Goal: Task Accomplishment & Management: Complete application form

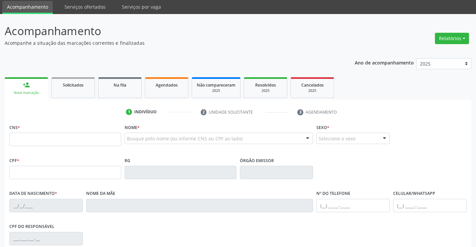
scroll to position [33, 0]
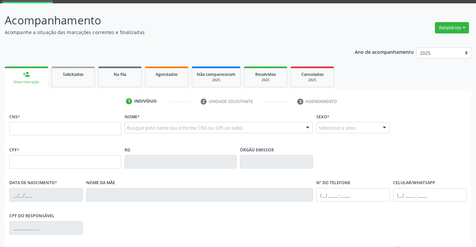
click at [30, 132] on input "text" at bounding box center [65, 128] width 112 height 13
type input "704 6076 5279 8029"
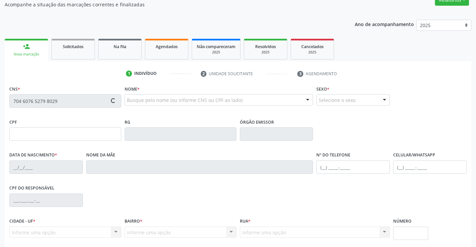
scroll to position [115, 0]
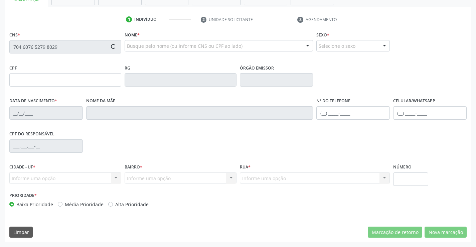
type input "05/02/2023"
type input "(74) 99116-3389"
type input "06"
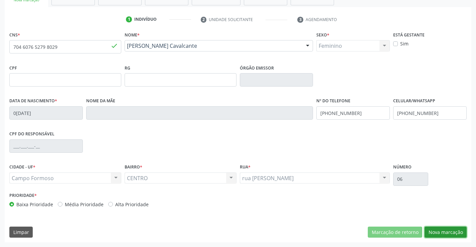
click at [435, 235] on button "Nova marcação" at bounding box center [445, 231] width 42 height 11
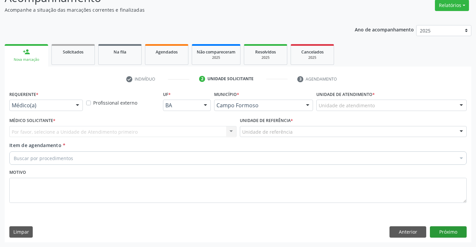
scroll to position [56, 0]
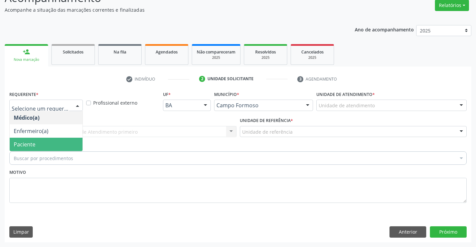
click at [46, 141] on span "Paciente" at bounding box center [46, 143] width 73 height 13
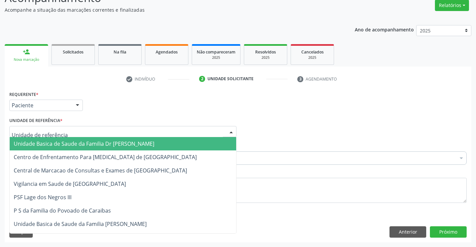
click at [84, 134] on div at bounding box center [122, 131] width 227 height 11
click at [75, 140] on span "Unidade Basica de Saude da Familia Dr [PERSON_NAME]" at bounding box center [84, 143] width 140 height 7
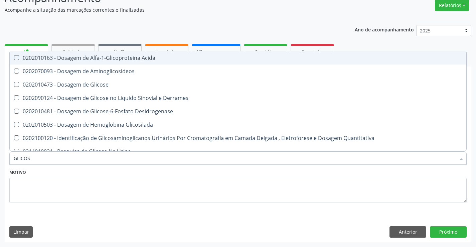
type input "GLICOSE"
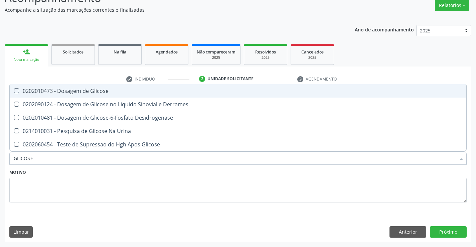
click at [98, 92] on div "0202010473 - Dosagem de Glicose" at bounding box center [238, 90] width 448 height 5
checkbox Glicose "true"
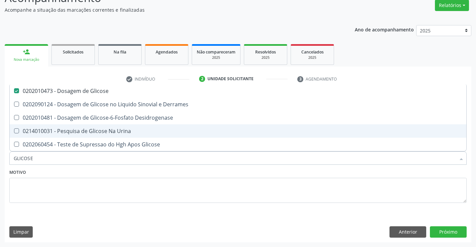
type input "GLICOSE"
click at [126, 186] on textarea at bounding box center [237, 190] width 457 height 25
checkbox Derrames "true"
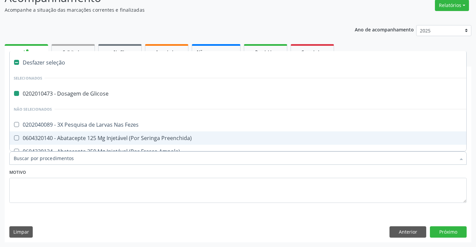
type input "U"
checkbox Glicose "false"
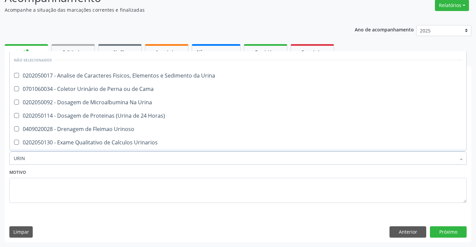
type input "URINA"
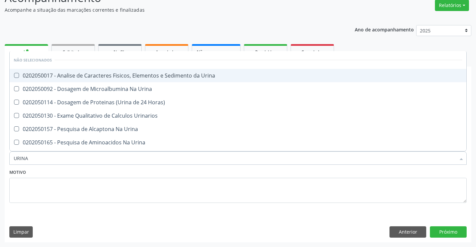
click at [106, 75] on div "0202050017 - Analise de Caracteres Fisicos, Elementos e Sedimento da Urina" at bounding box center [238, 75] width 448 height 5
checkbox Urina "true"
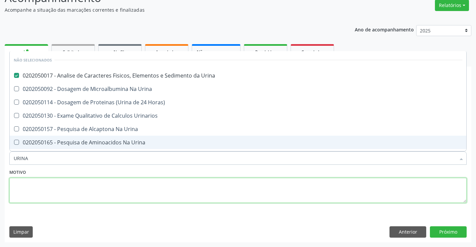
click at [106, 190] on textarea at bounding box center [237, 190] width 457 height 25
checkbox Urina "true"
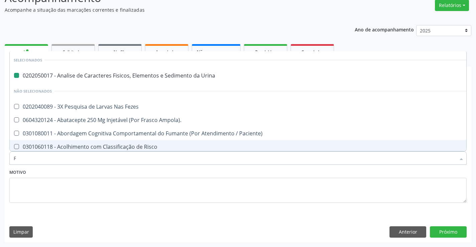
type input "FE"
checkbox Urina "false"
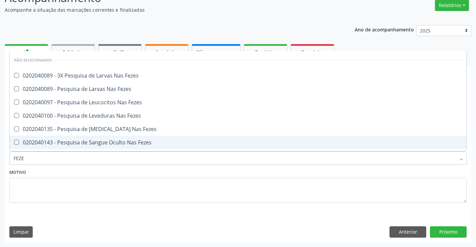
type input "FEZES"
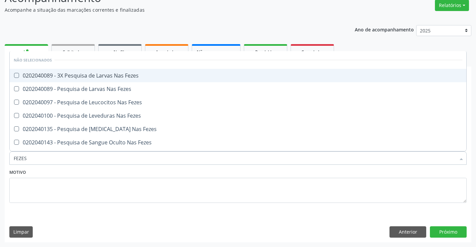
click at [107, 73] on div "0202040089 - 3X Pesquisa de Larvas Nas Fezes" at bounding box center [238, 75] width 448 height 5
checkbox Fezes "true"
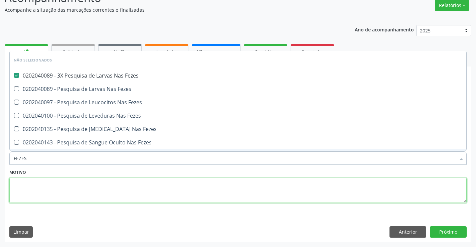
click at [109, 185] on textarea at bounding box center [237, 190] width 457 height 25
checkbox Fezes "true"
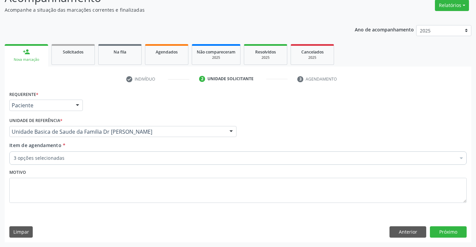
click at [78, 162] on div "3 opções selecionadas" at bounding box center [237, 157] width 457 height 13
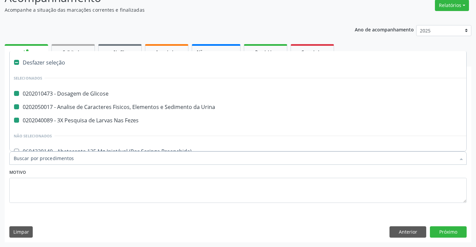
type input "H"
checkbox Glicose "false"
checkbox Fezes "false"
checkbox Urina "false"
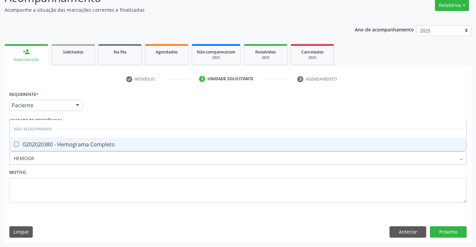
type input "HEMOGRA"
click at [78, 147] on div "0202020380 - Hemograma Completo" at bounding box center [238, 143] width 448 height 5
checkbox Completo "true"
click at [78, 181] on textarea at bounding box center [237, 190] width 457 height 25
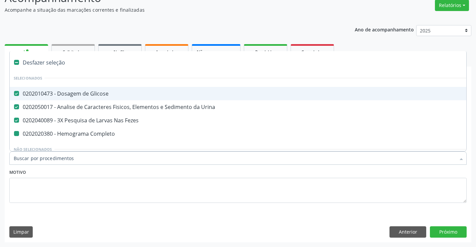
type input "T"
checkbox Completo "false"
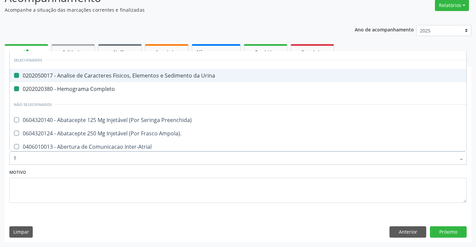
type input "TR"
checkbox Urina "false"
checkbox Completo "false"
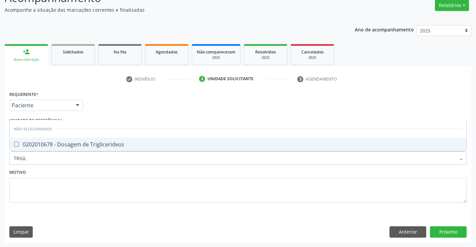
type input "TRIGLI"
click at [73, 145] on div "0202010678 - Dosagem de Triglicerideos" at bounding box center [238, 143] width 448 height 5
checkbox Triglicerideos "true"
click at [73, 178] on textarea at bounding box center [237, 190] width 457 height 25
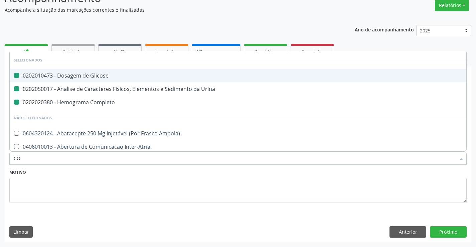
type input "COL"
checkbox Glicose "false"
checkbox Urina "false"
checkbox Completo "false"
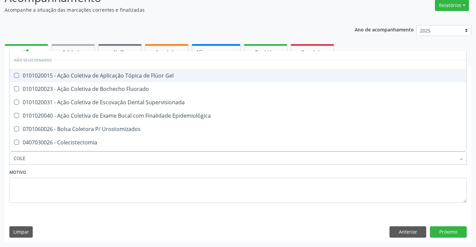
type input "COLES"
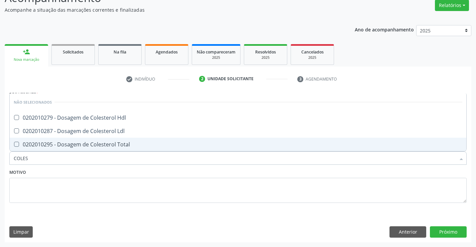
click at [86, 145] on div "0202010295 - Dosagem de Colesterol Total" at bounding box center [238, 143] width 448 height 5
checkbox Total "true"
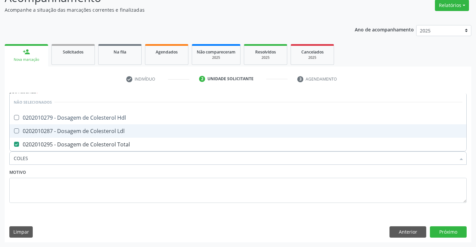
click at [83, 132] on div "0202010287 - Dosagem de Colesterol Ldl" at bounding box center [238, 130] width 448 height 5
checkbox Ldl "true"
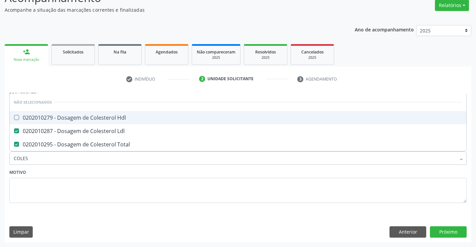
click at [84, 117] on div "0202010279 - Dosagem de Colesterol Hdl" at bounding box center [238, 117] width 448 height 5
checkbox Hdl "true"
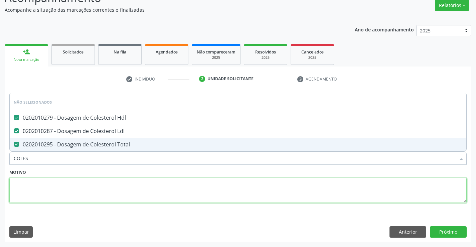
click at [72, 182] on textarea at bounding box center [237, 190] width 457 height 25
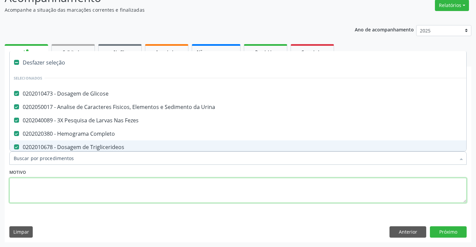
click at [256, 192] on textarea at bounding box center [237, 190] width 457 height 25
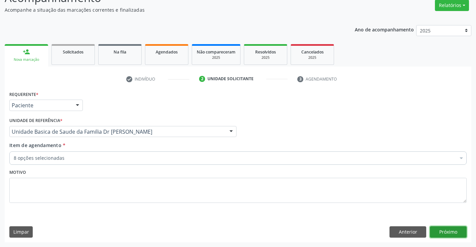
click at [454, 232] on button "Próximo" at bounding box center [447, 231] width 37 height 11
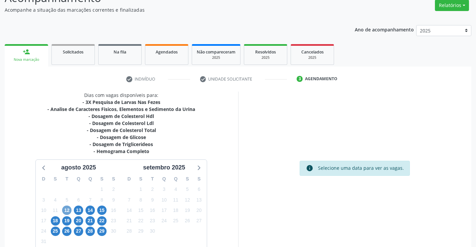
click at [66, 207] on span "12" at bounding box center [66, 209] width 9 height 9
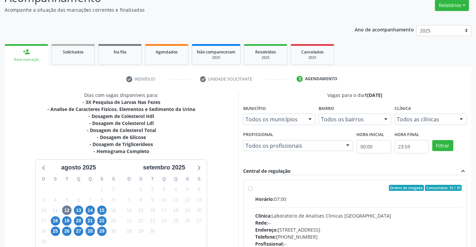
click at [285, 198] on div "Horário: 07:00" at bounding box center [358, 198] width 207 height 7
click at [253, 191] on input "Ordem de chegada Consumidos: 33 / 35 Horário: 07:00 Clínica: Laboratorio de Ana…" at bounding box center [250, 188] width 5 height 6
radio input "true"
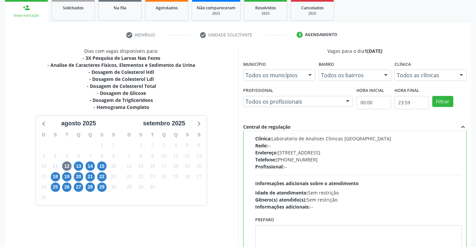
scroll to position [152, 0]
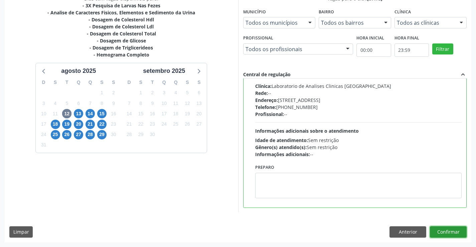
click at [452, 231] on button "Confirmar" at bounding box center [447, 231] width 37 height 11
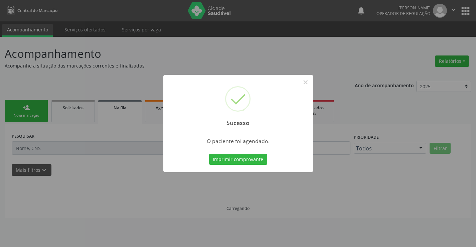
scroll to position [0, 0]
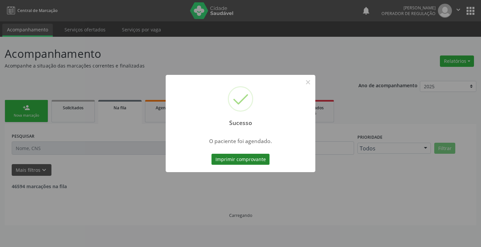
click at [243, 159] on button "Imprimir comprovante" at bounding box center [240, 159] width 58 height 11
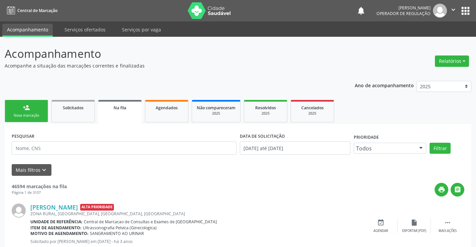
click at [38, 117] on div "Nova marcação" at bounding box center [26, 115] width 33 height 5
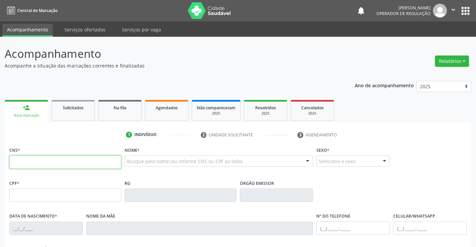
click at [42, 158] on input "text" at bounding box center [65, 161] width 112 height 13
type input "700 9099 0249 0197"
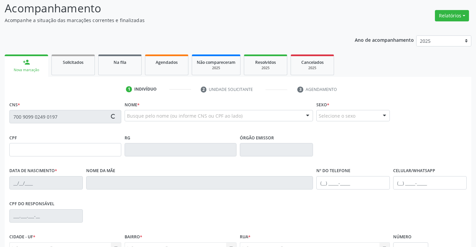
type input "842.971.075-20"
type input "1302621106"
type input "23/06/1983"
type input "(74) 99190-5452"
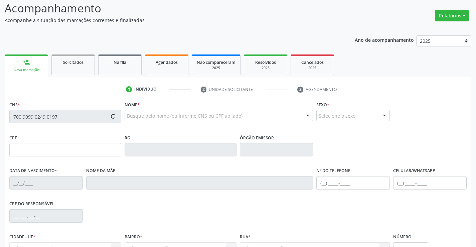
type input "842.971.075-20"
type input "S/N"
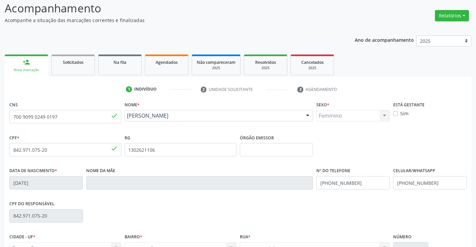
scroll to position [115, 0]
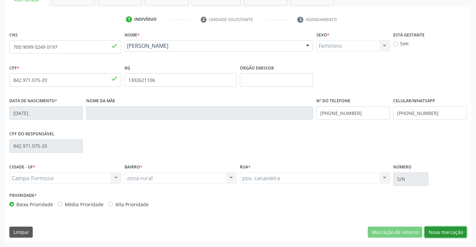
click at [439, 233] on button "Nova marcação" at bounding box center [445, 231] width 42 height 11
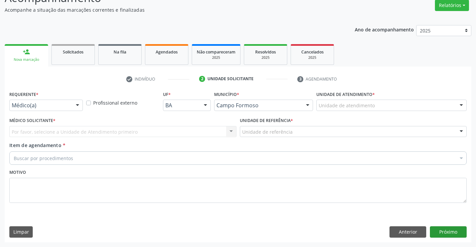
scroll to position [56, 0]
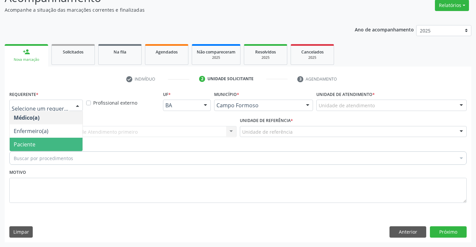
click at [37, 144] on span "Paciente" at bounding box center [46, 143] width 73 height 13
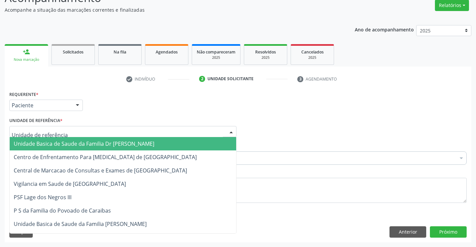
click at [118, 134] on div at bounding box center [122, 131] width 227 height 11
click at [90, 148] on span "Unidade Basica de Saude da Familia Dr [PERSON_NAME]" at bounding box center [123, 143] width 226 height 13
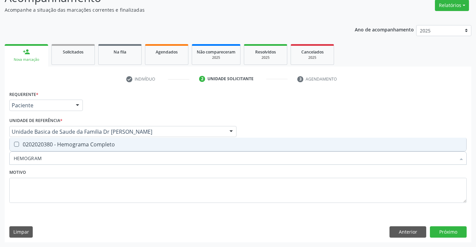
type input "HEMOGRAMA"
click at [95, 145] on div "0202020380 - Hemograma Completo" at bounding box center [238, 143] width 448 height 5
checkbox Completo "true"
click at [104, 188] on textarea at bounding box center [237, 190] width 457 height 25
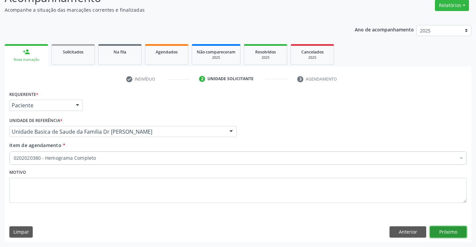
click at [443, 231] on button "Próximo" at bounding box center [447, 231] width 37 height 11
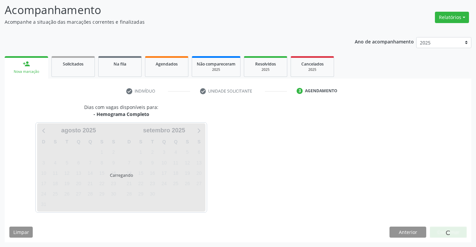
scroll to position [44, 0]
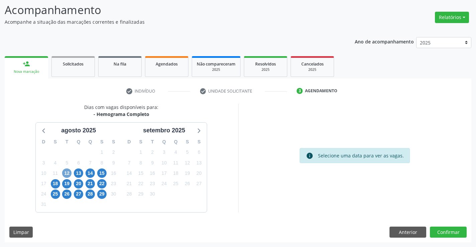
click at [67, 170] on span "12" at bounding box center [66, 172] width 9 height 9
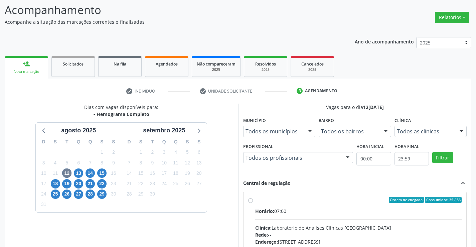
click at [245, 202] on div "Ordem de chegada Consumidos: 35 / 36 Horário: 07:00 Clínica: Laboratorio de Ana…" at bounding box center [354, 248] width 223 height 112
radio input "true"
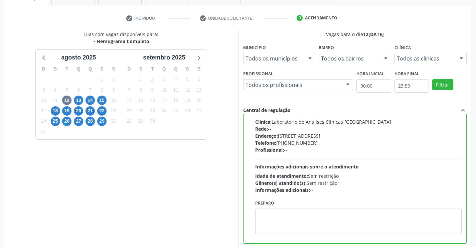
scroll to position [152, 0]
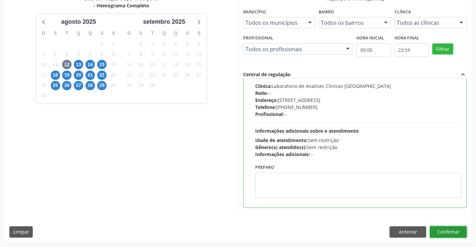
click at [443, 231] on button "Confirmar" at bounding box center [447, 231] width 37 height 11
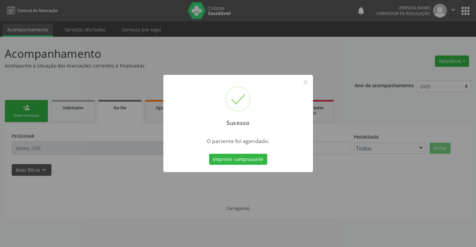
scroll to position [0, 0]
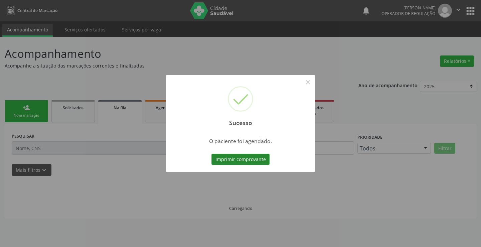
click at [252, 159] on button "Imprimir comprovante" at bounding box center [240, 159] width 58 height 11
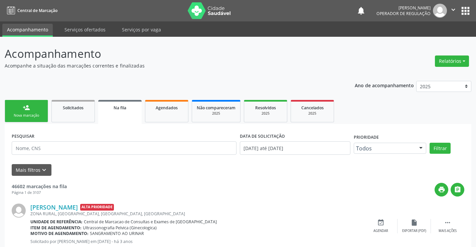
click at [28, 114] on div "Nova marcação" at bounding box center [26, 115] width 33 height 5
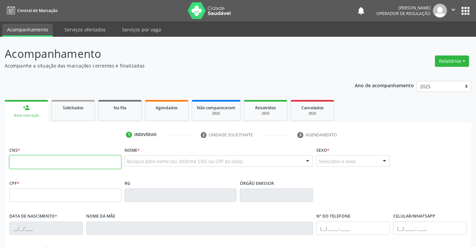
click at [48, 158] on input "text" at bounding box center [65, 161] width 112 height 13
type input "706 2030 5975 7064"
type input "0948200405"
type input "22/11/1978"
type input "(74) 9107-2084"
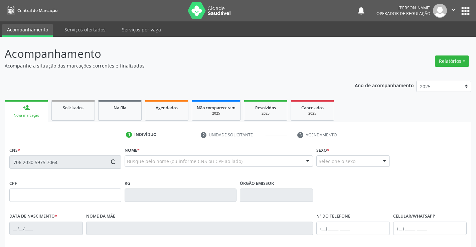
type input "S/N"
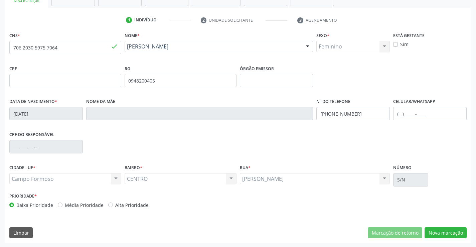
scroll to position [115, 0]
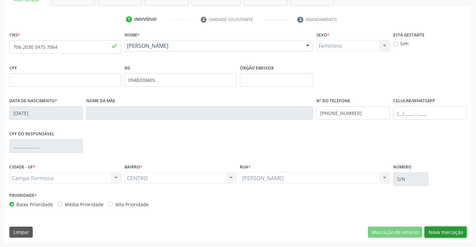
click at [452, 233] on button "Nova marcação" at bounding box center [445, 231] width 42 height 11
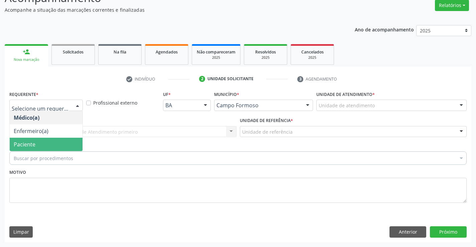
click at [36, 146] on span "Paciente" at bounding box center [46, 143] width 73 height 13
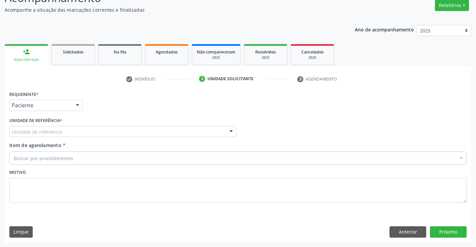
click at [130, 133] on div "Unidade de referência" at bounding box center [122, 131] width 227 height 11
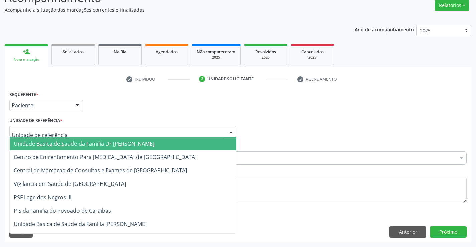
click at [96, 142] on span "Unidade Basica de Saude da Familia Dr [PERSON_NAME]" at bounding box center [84, 143] width 140 height 7
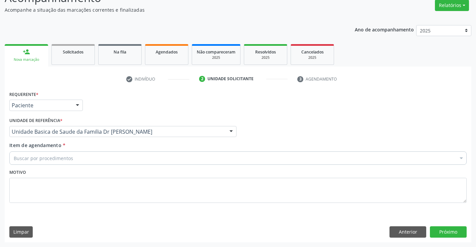
drag, startPoint x: 58, startPoint y: 158, endPoint x: 258, endPoint y: 141, distance: 200.9
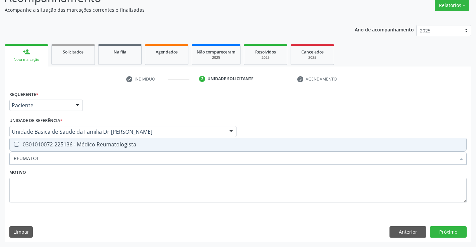
type input "REUMATOLO"
click at [90, 145] on div "0301010072-225136 - Médico Reumatologista" at bounding box center [238, 143] width 448 height 5
checkbox Reumatologista "true"
click at [160, 192] on textarea at bounding box center [237, 190] width 457 height 25
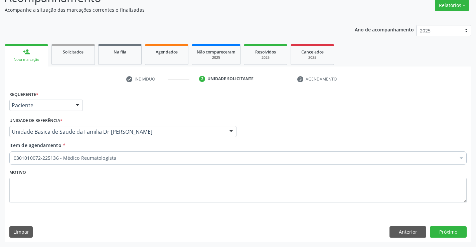
click at [453, 226] on div "Requerente * Paciente Médico(a) Enfermeiro(a) Paciente Nenhum resultado encontr…" at bounding box center [238, 165] width 466 height 153
click at [446, 229] on button "Próximo" at bounding box center [447, 231] width 37 height 11
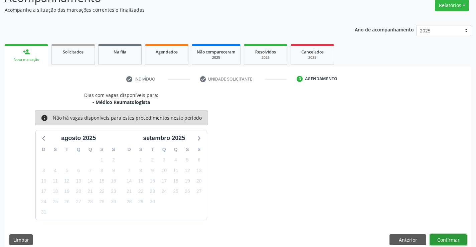
click at [439, 241] on button "Confirmar" at bounding box center [447, 239] width 37 height 11
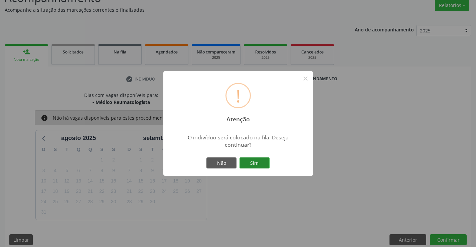
click at [250, 161] on button "Sim" at bounding box center [254, 162] width 30 height 11
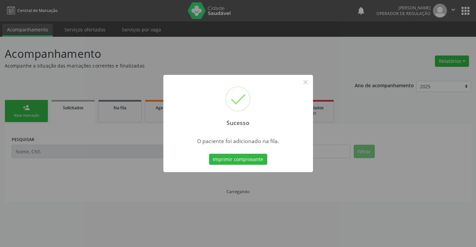
scroll to position [0, 0]
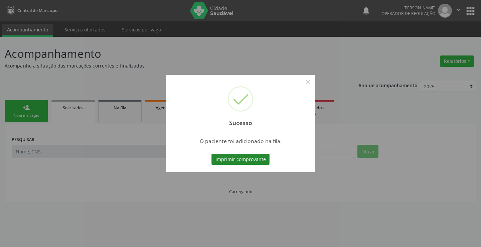
click at [249, 161] on button "Imprimir comprovante" at bounding box center [240, 159] width 58 height 11
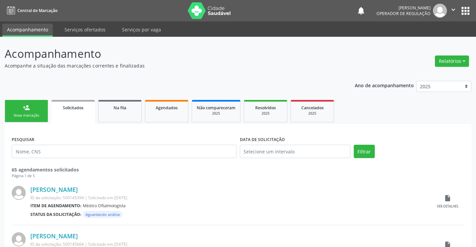
click at [34, 111] on link "person_add Nova marcação" at bounding box center [26, 111] width 43 height 22
click at [35, 110] on link "person_add Nova marcação" at bounding box center [26, 111] width 43 height 22
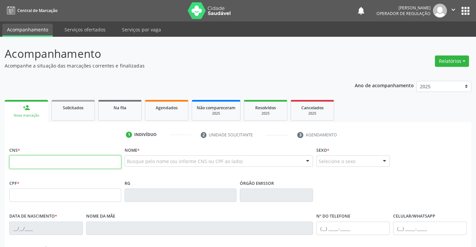
click at [47, 163] on input "text" at bounding box center [65, 161] width 112 height 13
drag, startPoint x: 37, startPoint y: 144, endPoint x: 38, endPoint y: 158, distance: 13.7
click at [37, 145] on div "1 Indivíduo 2 Unidade solicitante 3 Agendamento CNS * Nome * Busque pelo nome (…" at bounding box center [238, 243] width 466 height 228
drag, startPoint x: 37, startPoint y: 161, endPoint x: 41, endPoint y: 160, distance: 4.1
click at [37, 161] on input "text" at bounding box center [65, 161] width 112 height 13
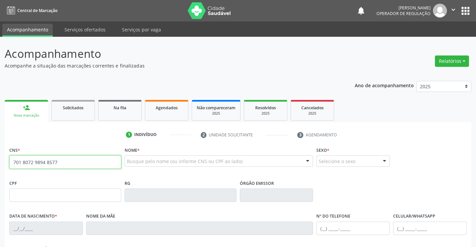
type input "701 8072 9894 8577"
type input "1424963320"
type input "18/04/1986"
type input "(74) 98875-8643"
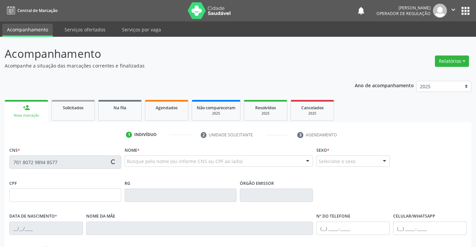
type input "028.073.755-61"
type input "S/N"
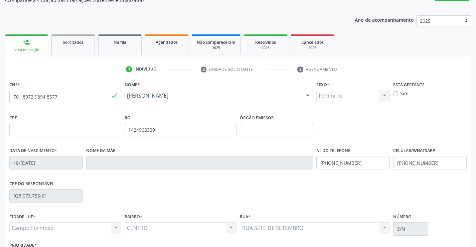
scroll to position [115, 0]
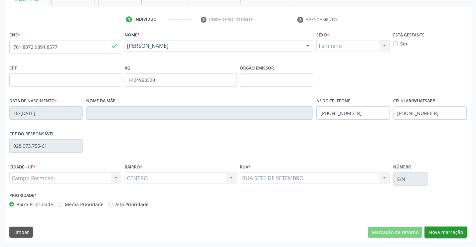
click at [451, 230] on button "Nova marcação" at bounding box center [445, 231] width 42 height 11
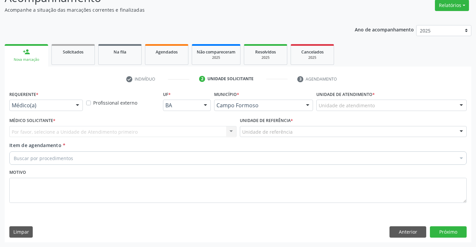
click at [77, 105] on div at bounding box center [77, 105] width 10 height 11
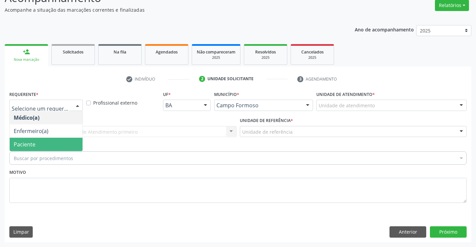
click at [38, 145] on span "Paciente" at bounding box center [46, 143] width 73 height 13
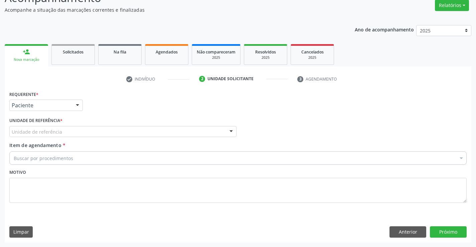
click at [133, 132] on div "Unidade de referência" at bounding box center [122, 131] width 227 height 11
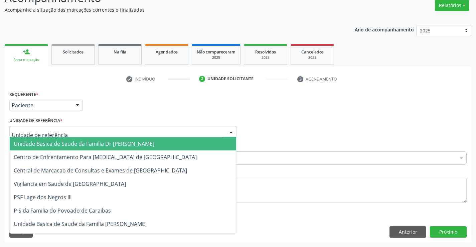
click at [92, 144] on span "Unidade Basica de Saude da Familia Dr [PERSON_NAME]" at bounding box center [84, 143] width 140 height 7
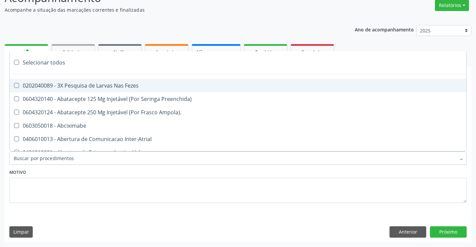
click at [48, 160] on input "Item de agendamento *" at bounding box center [235, 157] width 442 height 13
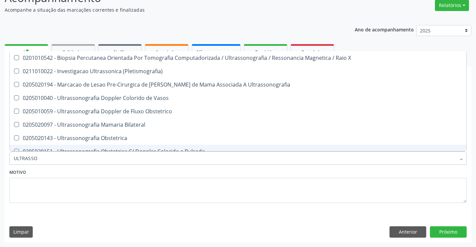
type input "ULTRASS"
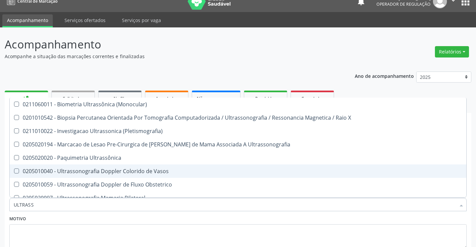
scroll to position [0, 0]
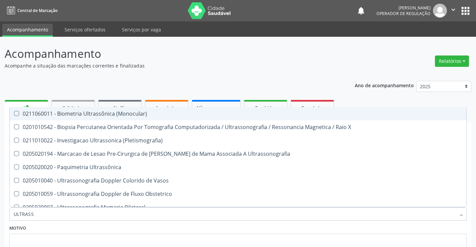
click at [95, 113] on div "0211060011 - Biometria Ultrassônica (Monocular)" at bounding box center [238, 113] width 448 height 5
checkbox \(Monocular\) "true"
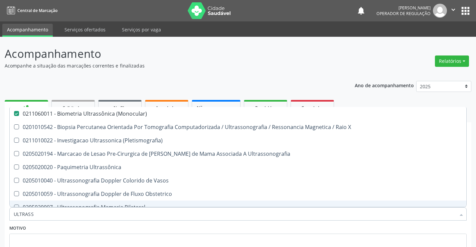
type input "ULTRASS"
click at [51, 229] on div "Motivo" at bounding box center [237, 240] width 457 height 35
checkbox X "true"
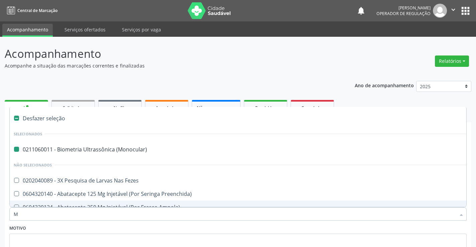
type input "MA"
checkbox \(Monocular\) "false"
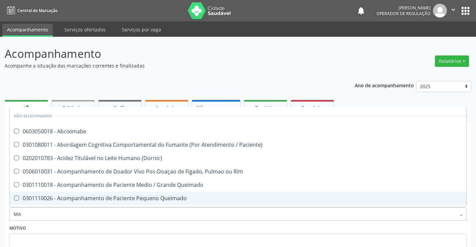
type input "MAP"
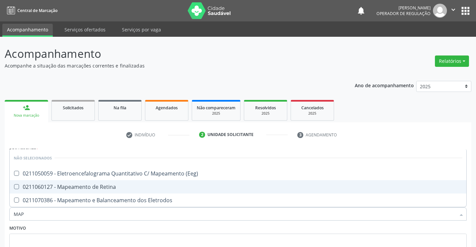
click at [87, 187] on div "0211060127 - Mapeamento de Retina" at bounding box center [238, 186] width 448 height 5
checkbox Retina "true"
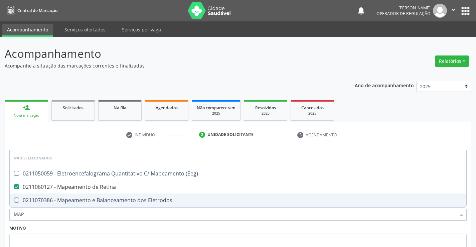
click at [100, 230] on div "Motivo" at bounding box center [237, 240] width 457 height 35
checkbox \(Eeg\) "true"
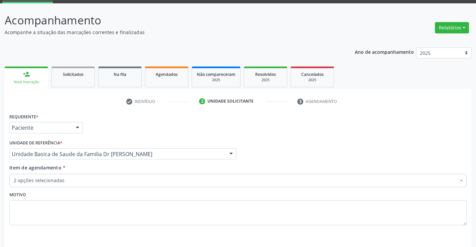
scroll to position [56, 0]
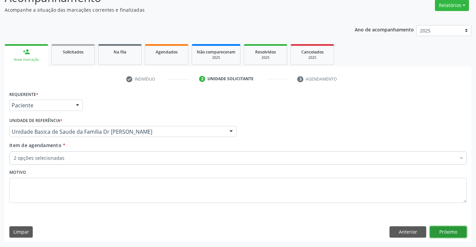
click at [451, 229] on button "Próximo" at bounding box center [447, 231] width 37 height 11
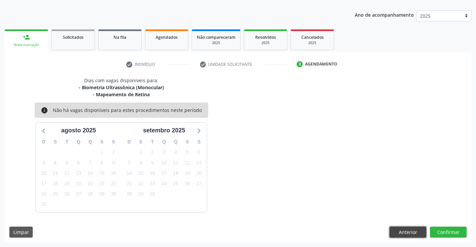
click at [398, 231] on button "Anterior" at bounding box center [407, 231] width 37 height 11
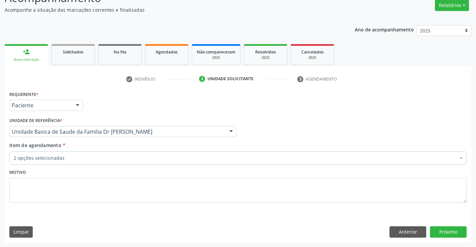
click at [59, 152] on div "2 opções selecionadas" at bounding box center [237, 157] width 457 height 13
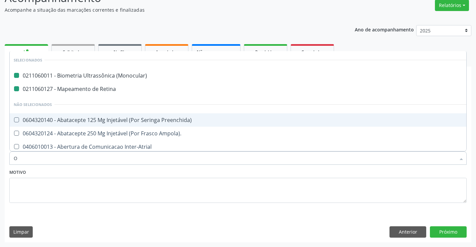
type input "OF"
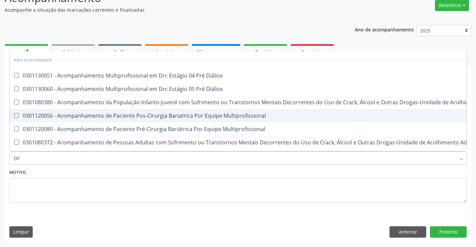
checkbox Diálise "false"
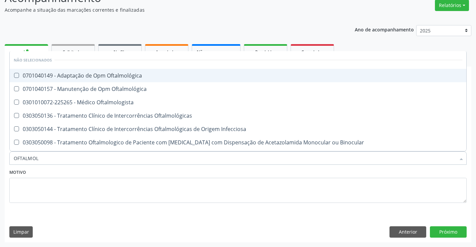
type input "OFTALMOLO"
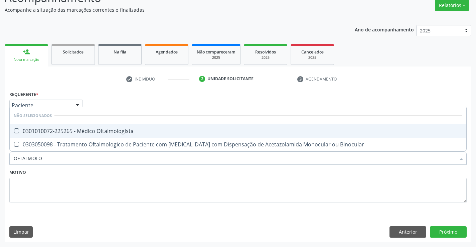
click at [102, 133] on div "0301010072-225265 - Médico Oftalmologista" at bounding box center [238, 130] width 448 height 5
checkbox Oftalmologista "true"
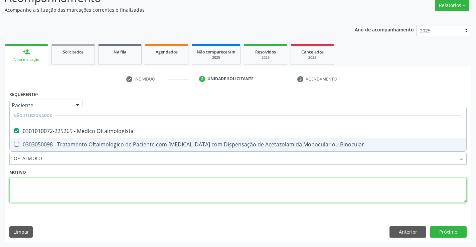
click at [169, 192] on textarea at bounding box center [237, 190] width 457 height 25
checkbox Binocular "true"
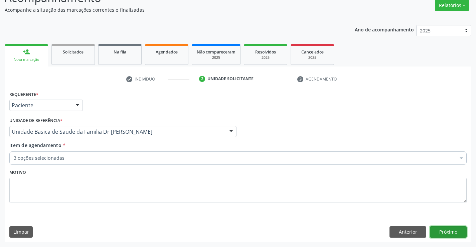
click at [441, 229] on button "Próximo" at bounding box center [447, 231] width 37 height 11
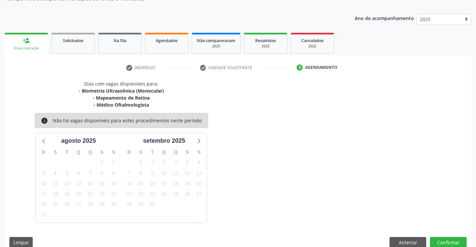
scroll to position [77, 0]
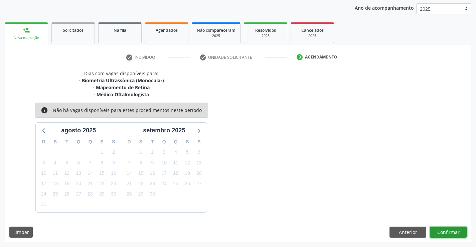
click at [452, 230] on button "Confirmar" at bounding box center [447, 231] width 37 height 11
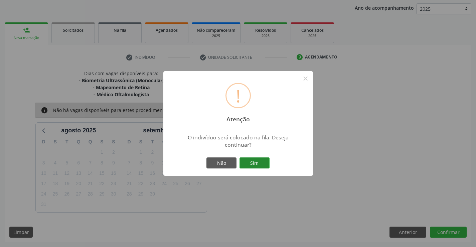
click at [259, 165] on button "Sim" at bounding box center [254, 162] width 30 height 11
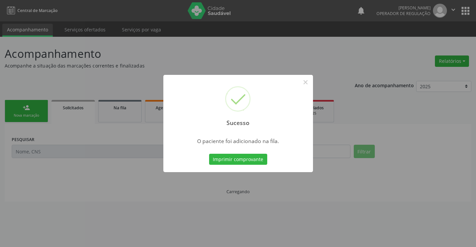
scroll to position [0, 0]
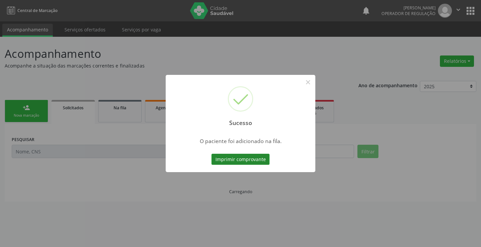
click at [241, 156] on button "Imprimir comprovante" at bounding box center [240, 159] width 58 height 11
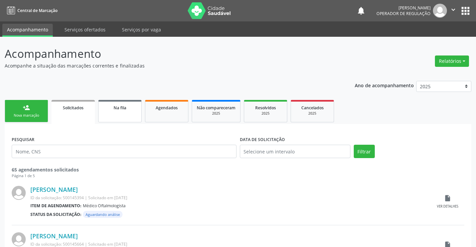
click at [130, 113] on link "Na fila" at bounding box center [119, 111] width 43 height 22
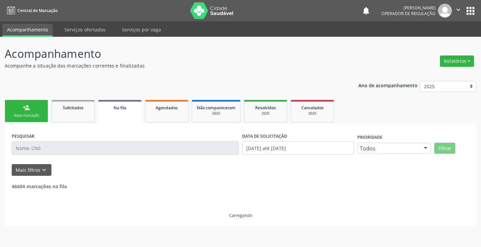
click at [28, 145] on input "text" at bounding box center [125, 147] width 227 height 13
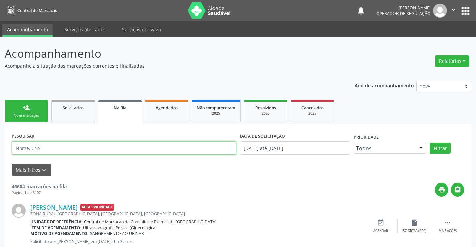
click at [28, 145] on input "text" at bounding box center [124, 147] width 225 height 13
type input "706004836684149"
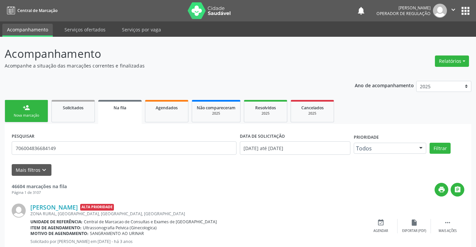
click at [440, 138] on div "PESQUISAR 706004836684149 DATA DE SOLICITAÇÃO 01/01/2023 até 11/08/2025 Priorid…" at bounding box center [238, 145] width 456 height 28
click at [441, 145] on button "Filtrar" at bounding box center [439, 147] width 21 height 11
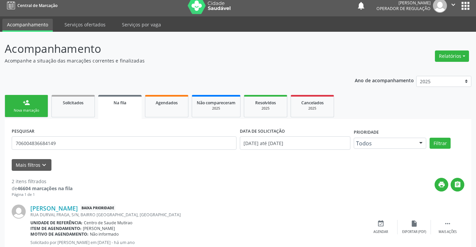
scroll to position [86, 0]
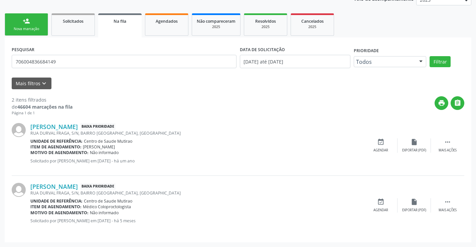
click at [32, 30] on div "Nova marcação" at bounding box center [26, 28] width 33 height 5
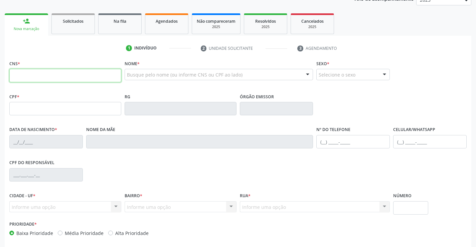
click at [37, 71] on input "text" at bounding box center [65, 75] width 112 height 13
type input "700 0046 3321 5706"
type input "1311396659"
type input "21/07/1986"
type input "(74) 99190-3340"
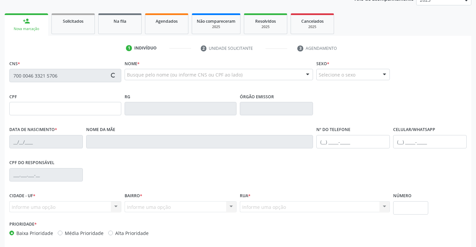
type input "(74) 99190-3340"
type input "029.259.445-31"
type input "SN"
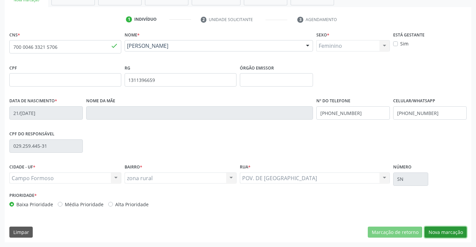
click at [449, 230] on button "Nova marcação" at bounding box center [445, 231] width 42 height 11
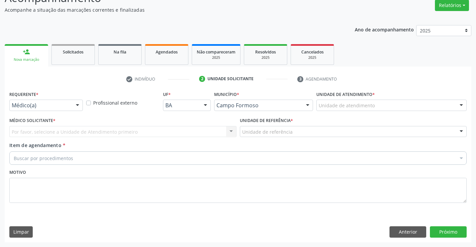
scroll to position [56, 0]
click at [70, 101] on div "Médico(a)" at bounding box center [45, 104] width 73 height 11
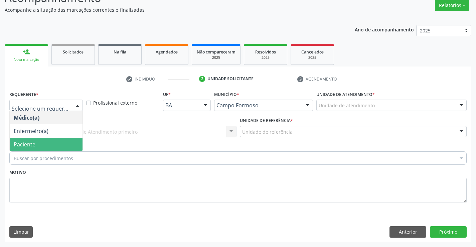
click at [37, 142] on span "Paciente" at bounding box center [46, 143] width 73 height 13
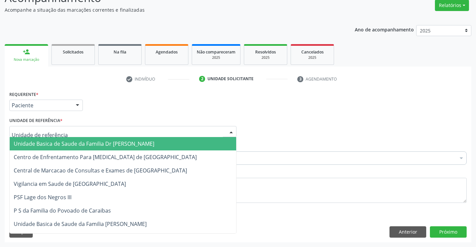
click at [89, 134] on div at bounding box center [122, 131] width 227 height 11
type input "PO"
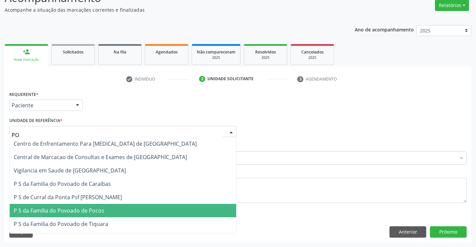
click at [76, 208] on span "P S da Familia do Povoado de Pocos" at bounding box center [59, 210] width 90 height 7
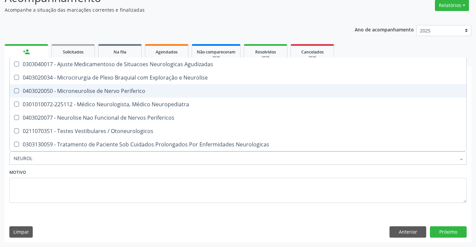
type input "NEUROLO"
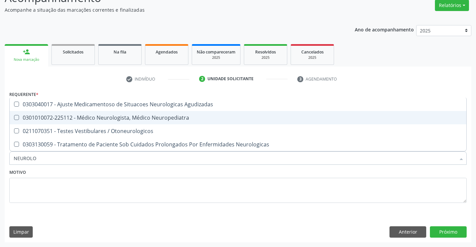
click at [143, 118] on div "0301010072-225112 - Médico Neurologista, Médico Neuropediatra" at bounding box center [238, 117] width 448 height 5
checkbox Neuropediatra "true"
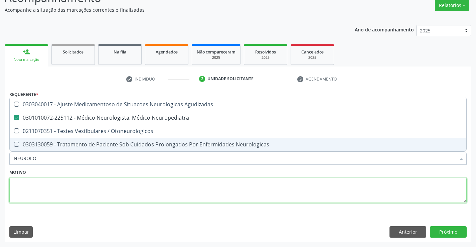
click at [166, 188] on textarea at bounding box center [237, 190] width 457 height 25
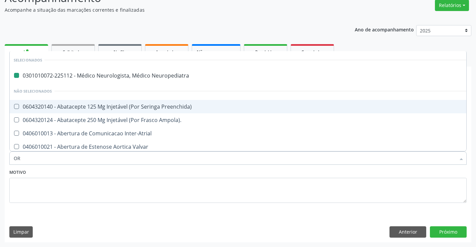
type input "ORT"
checkbox Neuropediatra "false"
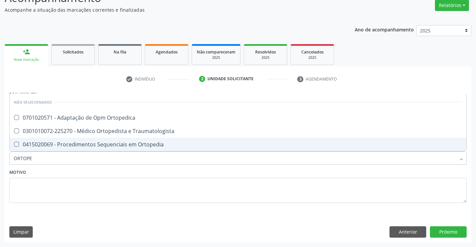
type input "ORTOPED"
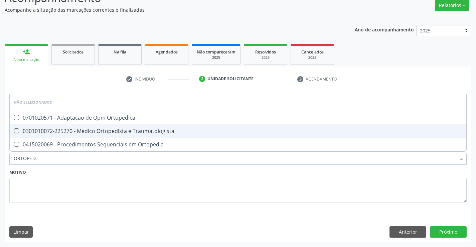
click at [110, 130] on div "0301010072-225270 - Médico Ortopedista e Traumatologista" at bounding box center [238, 130] width 448 height 5
checkbox Traumatologista "true"
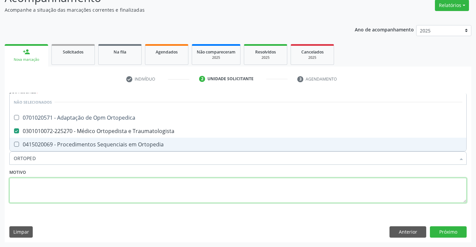
click at [181, 192] on textarea at bounding box center [237, 190] width 457 height 25
checkbox Ortopedica "true"
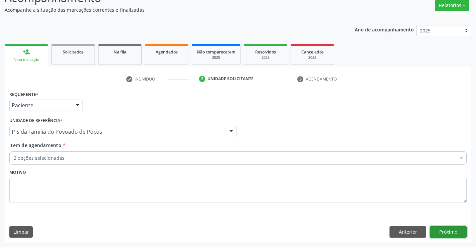
click at [452, 230] on button "Próximo" at bounding box center [447, 231] width 37 height 11
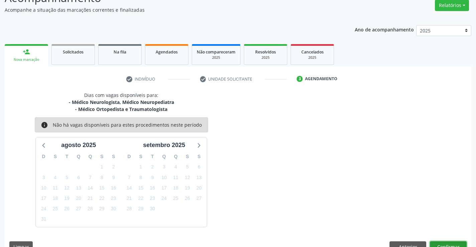
click at [445, 242] on button "Confirmar" at bounding box center [447, 246] width 37 height 11
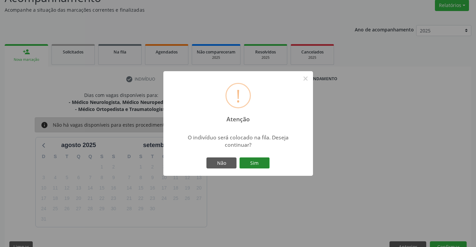
click at [255, 165] on button "Sim" at bounding box center [254, 162] width 30 height 11
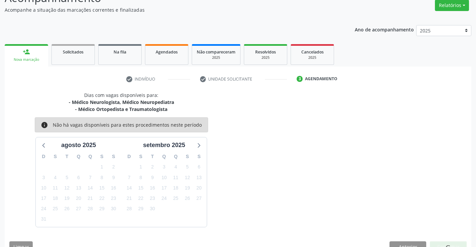
scroll to position [0, 0]
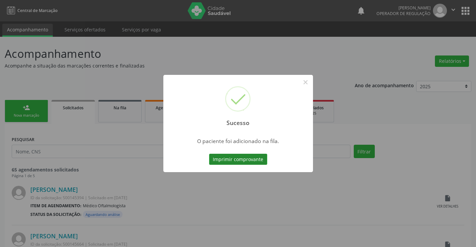
click at [247, 156] on button "Imprimir comprovante" at bounding box center [238, 159] width 58 height 11
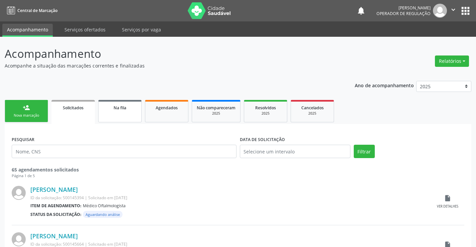
click at [131, 115] on link "Na fila" at bounding box center [119, 111] width 43 height 22
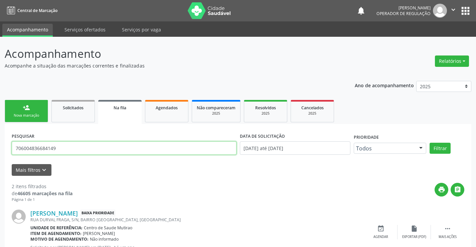
click at [62, 144] on input "706004836684149" at bounding box center [124, 147] width 225 height 13
type input "7"
paste input "700 0046 3321 5706"
type input "700 0046 3321 5706"
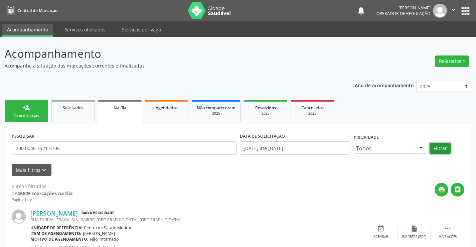
click at [447, 147] on button "Filtrar" at bounding box center [439, 147] width 21 height 11
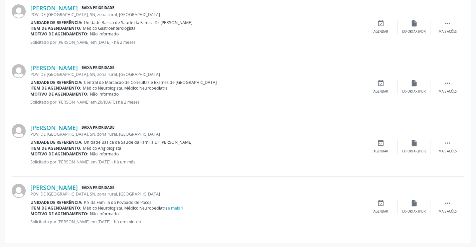
scroll to position [505, 0]
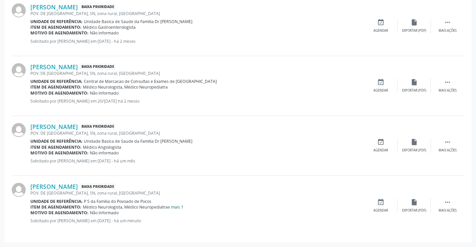
click at [175, 207] on link "e mais 1" at bounding box center [176, 207] width 16 height 6
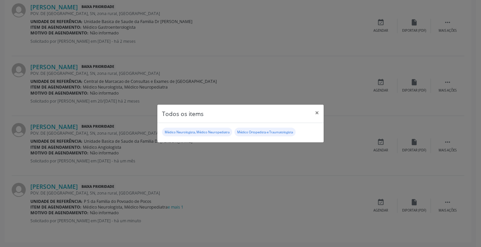
click at [232, 151] on div "Todos os items × Médico Neurologista, Médico Neuropediatra Médico Ortopedista e…" at bounding box center [240, 123] width 481 height 247
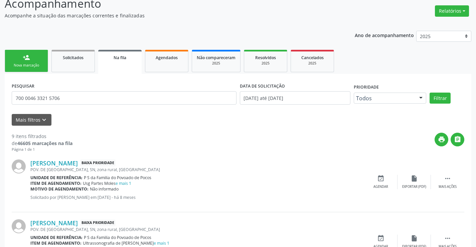
scroll to position [0, 0]
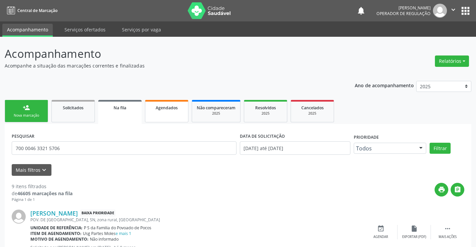
click at [174, 115] on link "Agendados" at bounding box center [166, 111] width 43 height 22
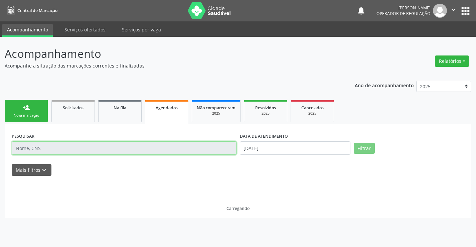
click at [49, 145] on input "text" at bounding box center [124, 147] width 225 height 13
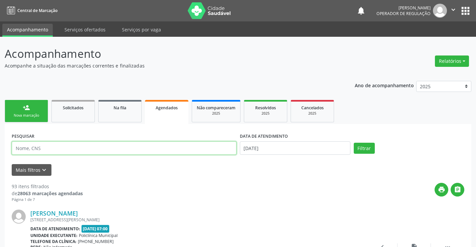
click at [49, 145] on input "text" at bounding box center [124, 147] width 225 height 13
type input "708700112106491"
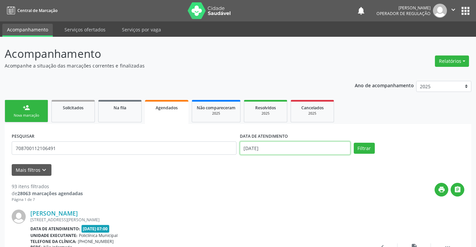
click at [287, 147] on input "11/08/2025" at bounding box center [295, 147] width 110 height 13
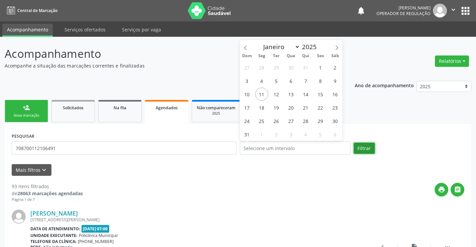
click at [362, 149] on button "Filtrar" at bounding box center [363, 147] width 21 height 11
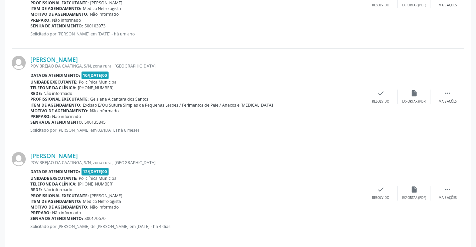
scroll to position [737, 0]
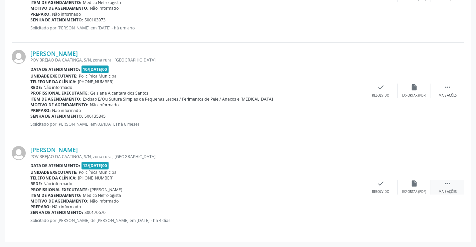
click at [450, 185] on icon "" at bounding box center [447, 183] width 7 height 7
click at [318, 184] on div "print Imprimir" at bounding box center [313, 187] width 33 height 14
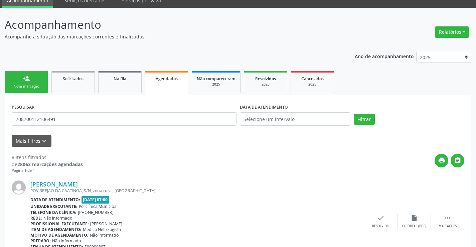
scroll to position [0, 0]
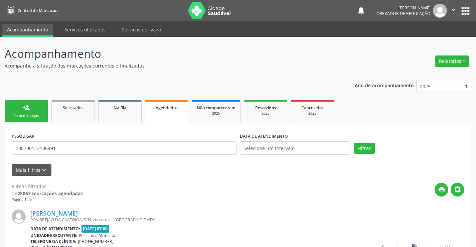
click at [33, 108] on link "person_add Nova marcação" at bounding box center [26, 111] width 43 height 22
click at [32, 108] on link "person_add Nova marcação" at bounding box center [26, 111] width 43 height 22
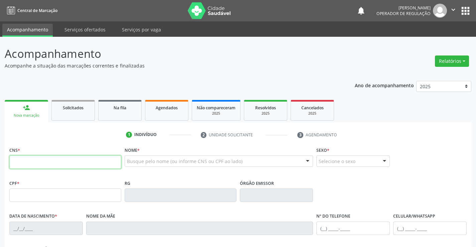
drag, startPoint x: 44, startPoint y: 163, endPoint x: 67, endPoint y: 162, distance: 23.0
click at [45, 163] on input "text" at bounding box center [65, 161] width 112 height 13
type input "700 0023 6993 4306"
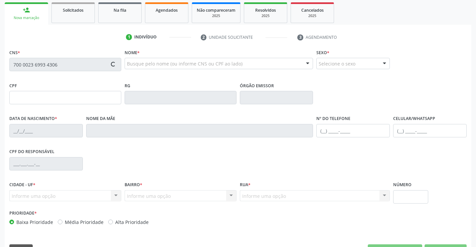
scroll to position [115, 0]
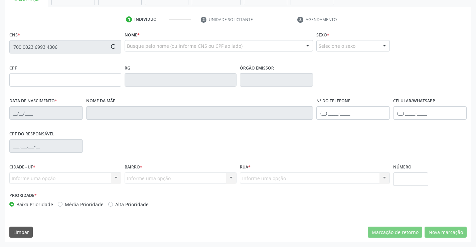
type input "228.048.088-31"
type input "20/08/1956"
type input "Ana Maria de Jesus"
type input "(11) 93030-4460"
type input "S/N"
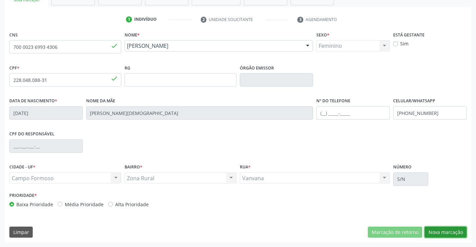
click at [451, 233] on button "Nova marcação" at bounding box center [445, 231] width 42 height 11
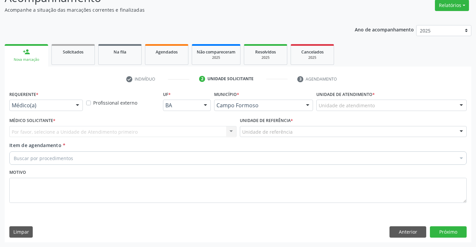
scroll to position [56, 0]
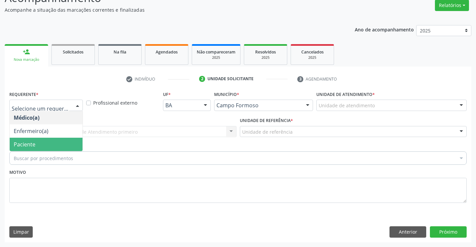
click at [39, 139] on span "Paciente" at bounding box center [46, 143] width 73 height 13
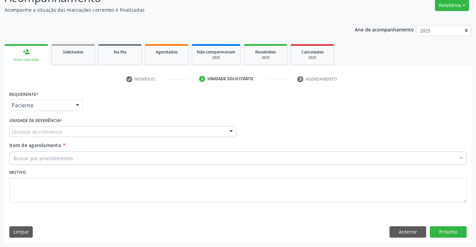
click at [111, 134] on div "Unidade de referência" at bounding box center [122, 131] width 227 height 11
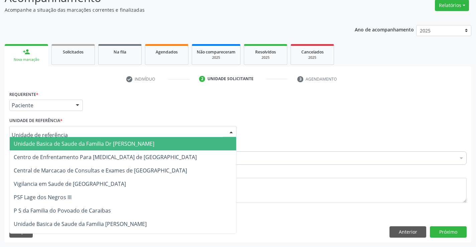
click at [86, 142] on span "Unidade Basica de Saude da Familia Dr [PERSON_NAME]" at bounding box center [84, 143] width 140 height 7
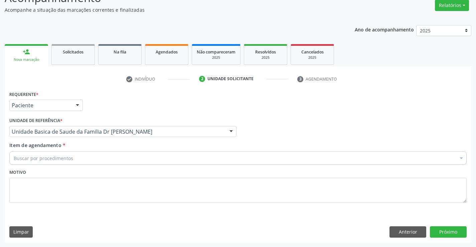
click at [69, 154] on div "Buscar por procedimentos" at bounding box center [237, 157] width 457 height 13
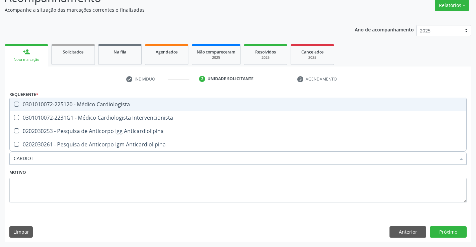
type input "CARDIOLO"
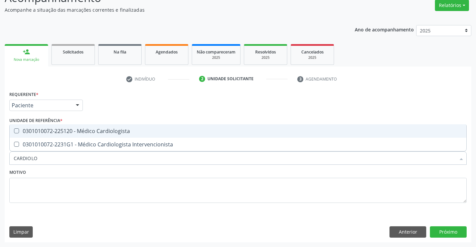
click at [103, 133] on div "0301010072-225120 - Médico Cardiologista" at bounding box center [238, 130] width 448 height 5
checkbox Cardiologista "true"
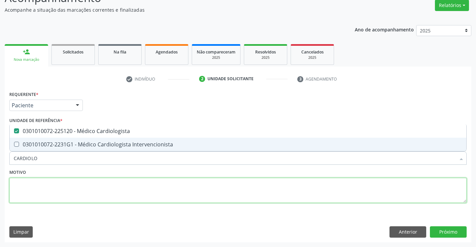
click at [165, 193] on textarea at bounding box center [237, 190] width 457 height 25
checkbox Intervencionista "true"
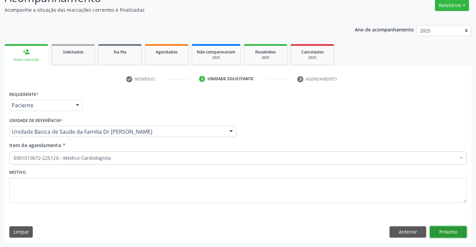
click at [448, 229] on button "Próximo" at bounding box center [447, 231] width 37 height 11
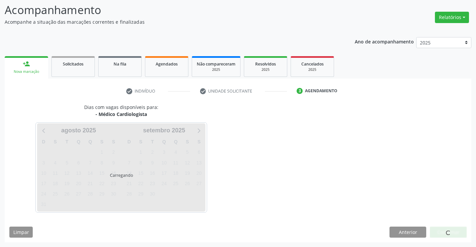
scroll to position [44, 0]
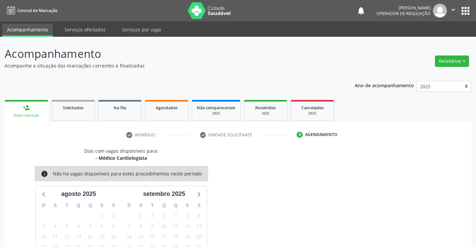
scroll to position [56, 0]
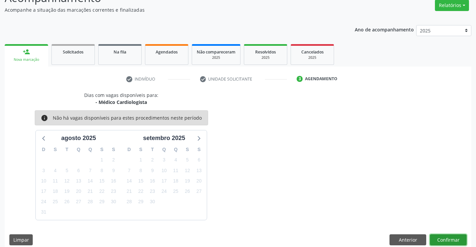
click at [451, 237] on button "Confirmar" at bounding box center [447, 239] width 37 height 11
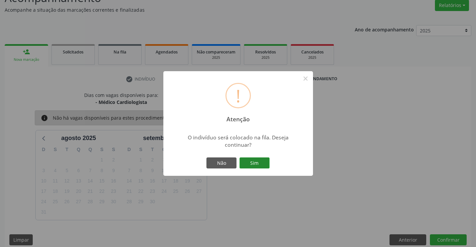
click at [260, 161] on button "Sim" at bounding box center [254, 162] width 30 height 11
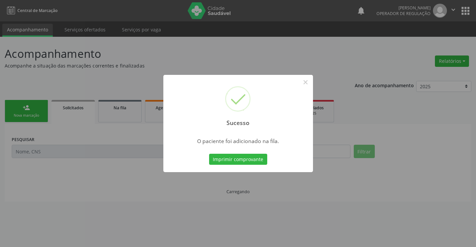
scroll to position [0, 0]
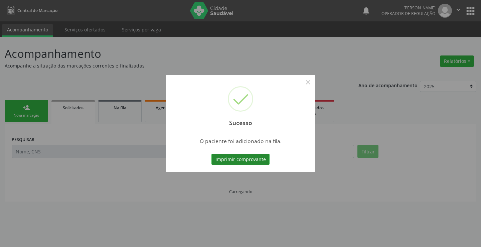
click at [257, 159] on button "Imprimir comprovante" at bounding box center [240, 159] width 58 height 11
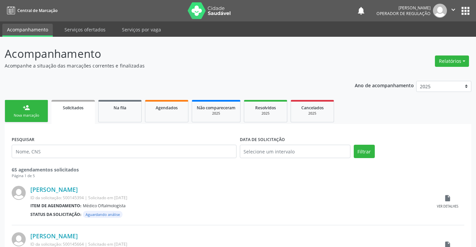
click at [36, 111] on link "person_add Nova marcação" at bounding box center [26, 111] width 43 height 22
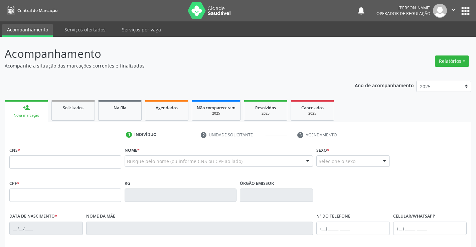
drag, startPoint x: 36, startPoint y: 111, endPoint x: 68, endPoint y: 153, distance: 52.7
click at [45, 152] on div "CNS *" at bounding box center [65, 157] width 112 height 24
click at [81, 164] on input "text" at bounding box center [65, 161] width 112 height 13
click at [85, 164] on input "text" at bounding box center [65, 161] width 112 height 13
type input "706 4091 0572 3388"
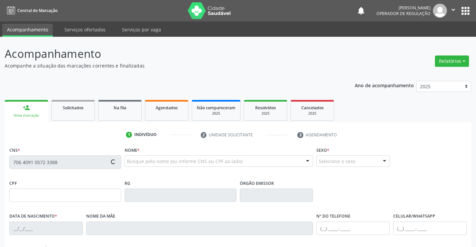
type input "0357548345"
type input "22/01/1964"
type input "(74) 98838-0058"
type input "562.986.845-49"
type input "sn"
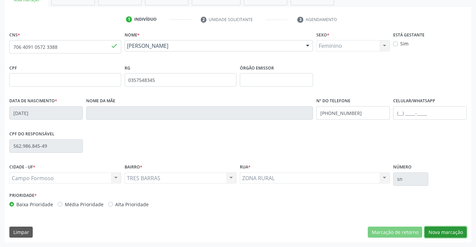
click at [440, 229] on button "Nova marcação" at bounding box center [445, 231] width 42 height 11
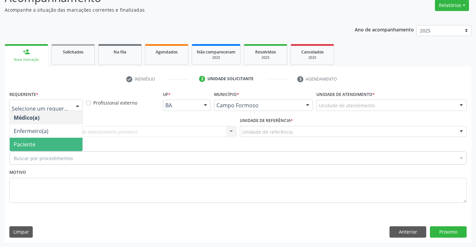
click at [26, 142] on span "Paciente" at bounding box center [25, 143] width 22 height 7
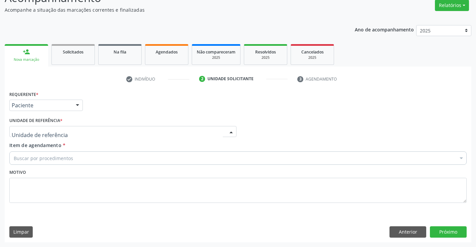
click at [87, 130] on div at bounding box center [122, 131] width 227 height 11
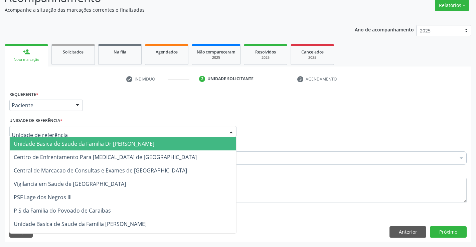
click at [70, 144] on span "Unidade Basica de Saude da Familia Dr [PERSON_NAME]" at bounding box center [84, 143] width 140 height 7
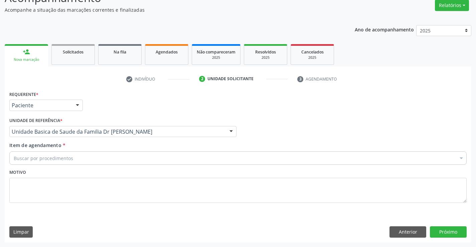
click at [37, 162] on div "Buscar por procedimentos" at bounding box center [237, 157] width 457 height 13
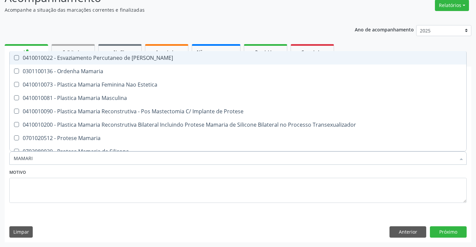
type input "MAMARIA"
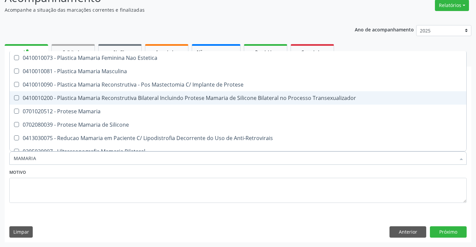
scroll to position [20, 0]
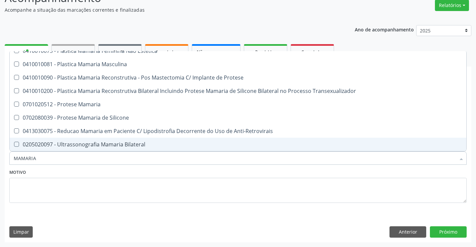
click at [93, 143] on div "0205020097 - Ultrassonografia Mamaria Bilateral" at bounding box center [238, 143] width 448 height 5
checkbox Bilateral "true"
click at [138, 186] on textarea at bounding box center [237, 190] width 457 height 25
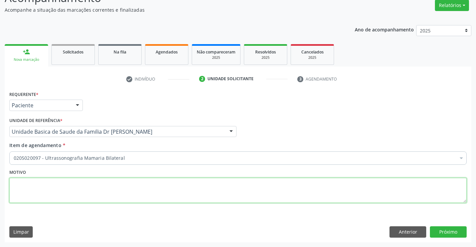
scroll to position [0, 0]
click at [441, 231] on button "Próximo" at bounding box center [447, 231] width 37 height 11
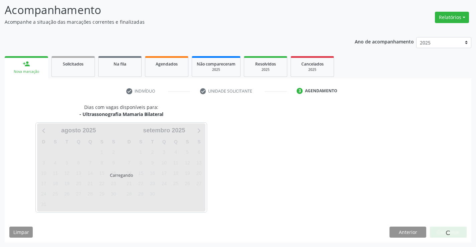
scroll to position [44, 0]
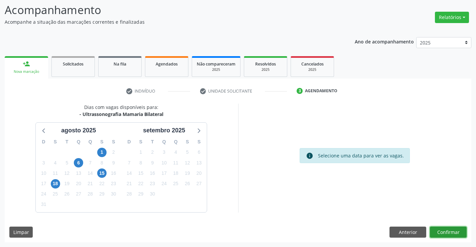
click at [452, 231] on button "Confirmar" at bounding box center [447, 231] width 37 height 11
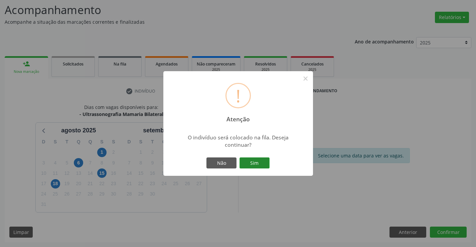
click at [249, 161] on button "Sim" at bounding box center [254, 162] width 30 height 11
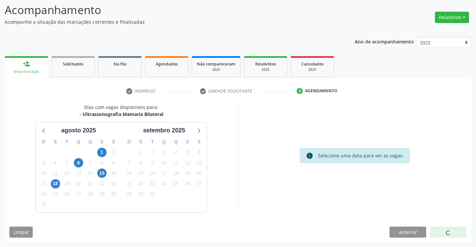
scroll to position [0, 0]
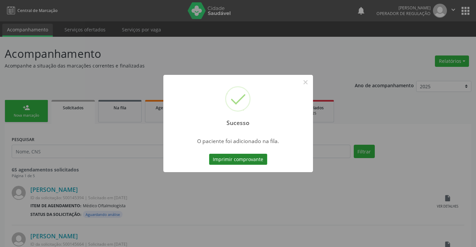
click at [239, 160] on button "Imprimir comprovante" at bounding box center [238, 159] width 58 height 11
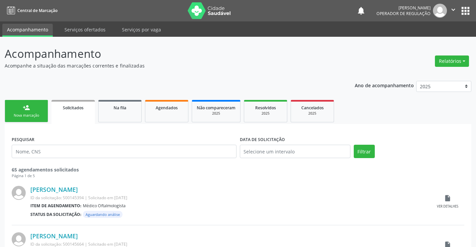
click at [25, 114] on div "Nova marcação" at bounding box center [26, 115] width 33 height 5
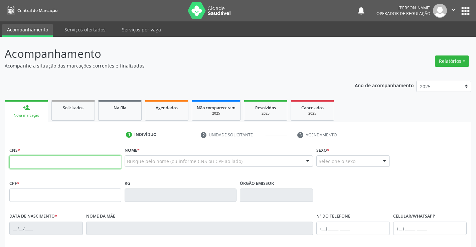
paste input "706 4091 0572 3388"
type input "706 4091 0572 3388"
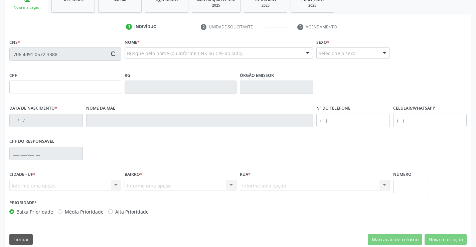
scroll to position [115, 0]
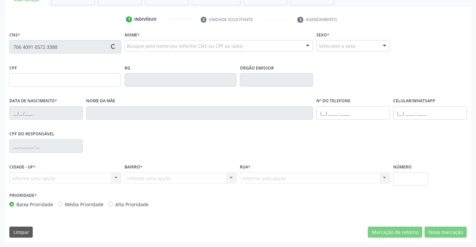
type input "0357548345"
type input "22/01/1964"
type input "(74) 98838-0058"
type input "562.986.845-49"
type input "sn"
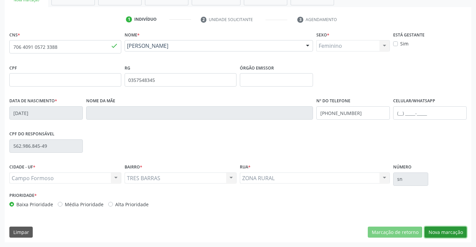
click at [441, 231] on button "Nova marcação" at bounding box center [445, 231] width 42 height 11
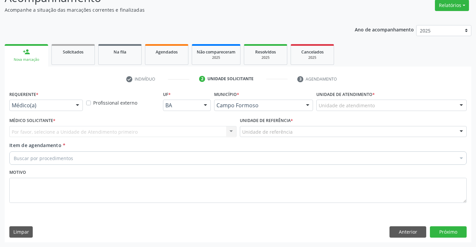
scroll to position [56, 0]
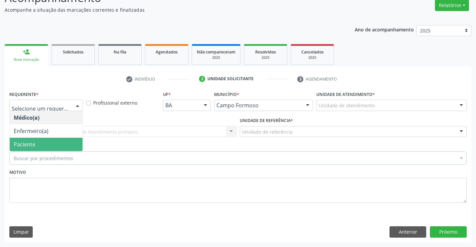
click at [26, 143] on span "Paciente" at bounding box center [25, 143] width 22 height 7
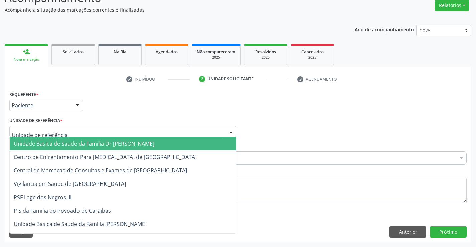
click at [94, 130] on div at bounding box center [122, 131] width 227 height 11
click at [74, 143] on span "Unidade Basica de Saude da Familia Dr [PERSON_NAME]" at bounding box center [84, 143] width 140 height 7
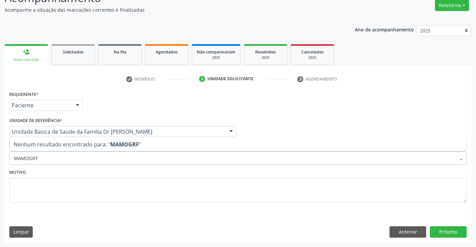
type input "MAMOGR"
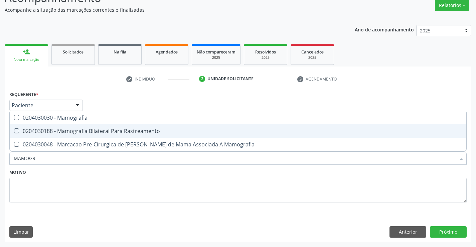
click at [111, 130] on div "0204030188 - Mamografia Bilateral Para Rastreamento" at bounding box center [238, 130] width 448 height 5
checkbox Rastreamento "true"
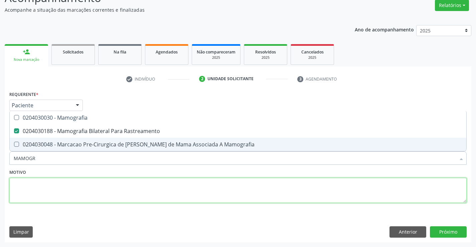
click at [205, 194] on textarea at bounding box center [237, 190] width 457 height 25
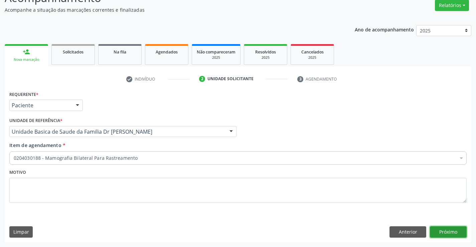
click at [443, 230] on button "Próximo" at bounding box center [447, 231] width 37 height 11
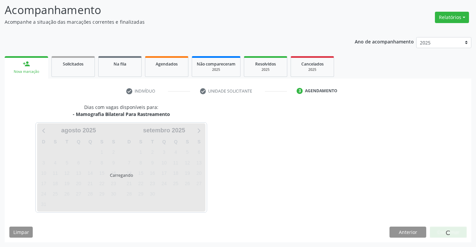
scroll to position [44, 0]
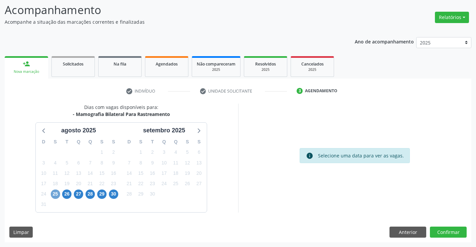
click at [56, 194] on span "25" at bounding box center [55, 193] width 9 height 9
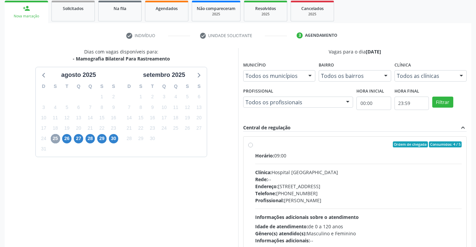
scroll to position [110, 0]
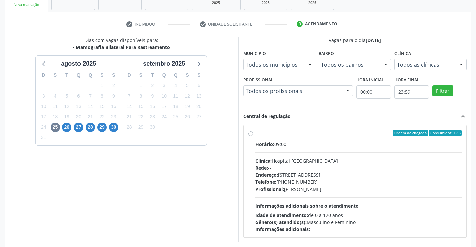
click at [255, 130] on div "Ordem de chegada Consumidos: 4 / 5" at bounding box center [358, 133] width 207 height 6
click at [253, 130] on input "Ordem de chegada Consumidos: 4 / 5 Horário: 09:00 Clínica: Hospital Sao Francis…" at bounding box center [250, 133] width 5 height 6
radio input "true"
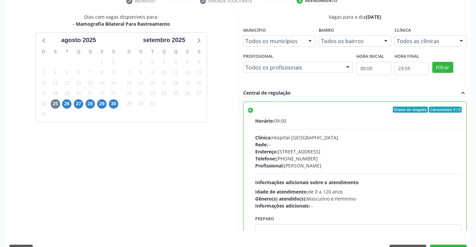
scroll to position [152, 0]
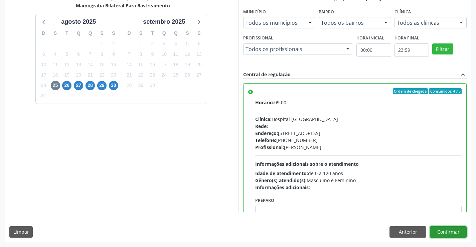
click at [446, 230] on button "Confirmar" at bounding box center [447, 231] width 37 height 11
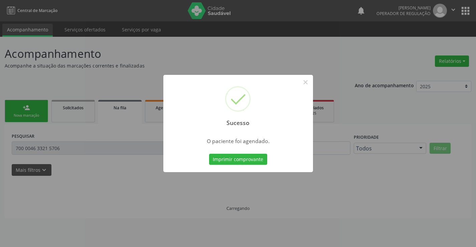
scroll to position [0, 0]
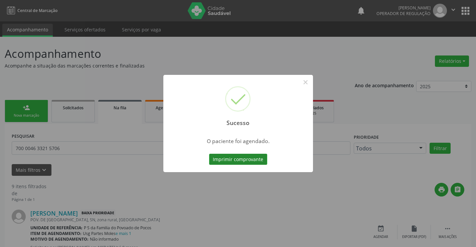
click at [246, 154] on button "Imprimir comprovante" at bounding box center [238, 159] width 58 height 11
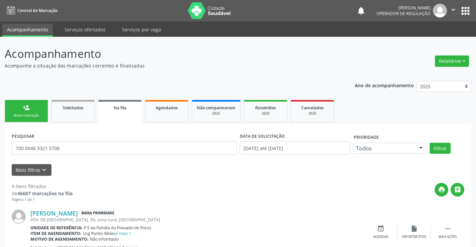
click at [18, 116] on div "Nova marcação" at bounding box center [26, 115] width 33 height 5
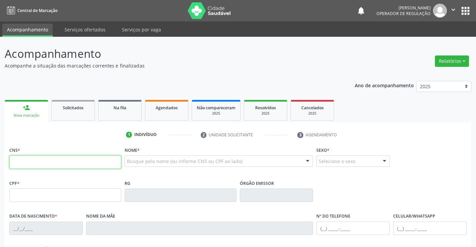
click at [52, 164] on input "text" at bounding box center [65, 161] width 112 height 13
type input "7"
type input "705 8064 2024 2132"
type input "0849025230"
type input "05/08/1970"
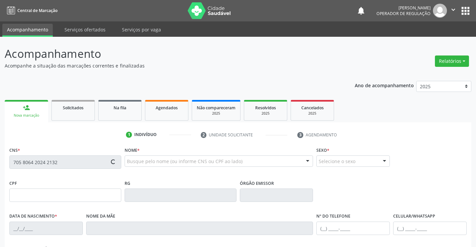
type input "(74) 99110-5803"
type input "S/N"
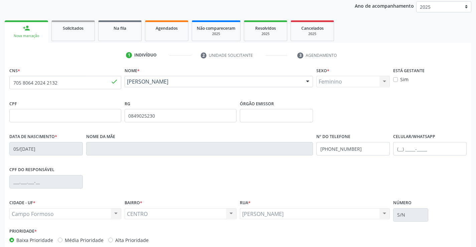
scroll to position [100, 0]
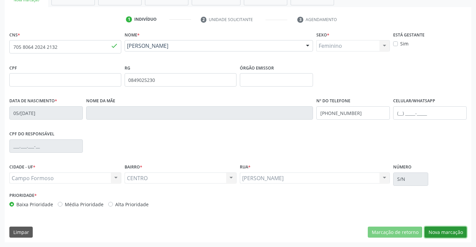
click at [436, 229] on button "Nova marcação" at bounding box center [445, 231] width 42 height 11
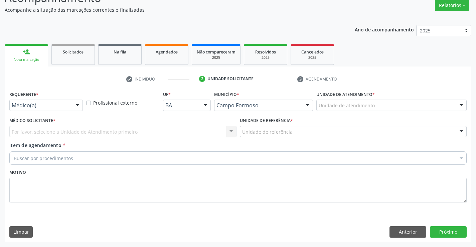
scroll to position [56, 0]
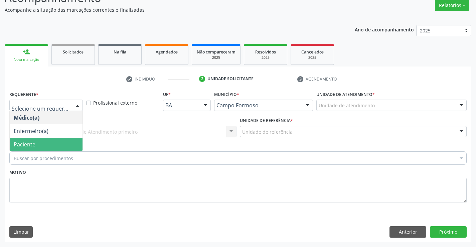
click at [33, 140] on span "Paciente" at bounding box center [46, 143] width 73 height 13
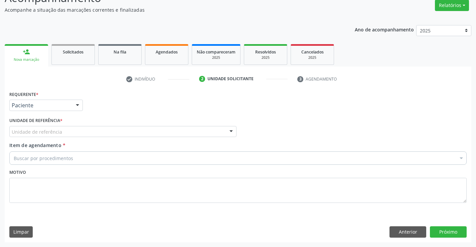
click at [114, 128] on div "Unidade de referência" at bounding box center [122, 131] width 227 height 11
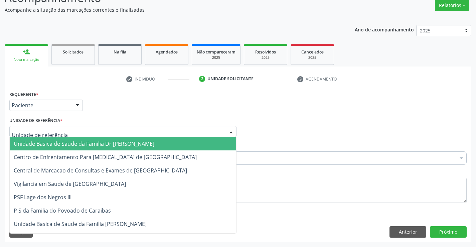
click at [72, 143] on span "Unidade Basica de Saude da Familia Dr [PERSON_NAME]" at bounding box center [84, 143] width 140 height 7
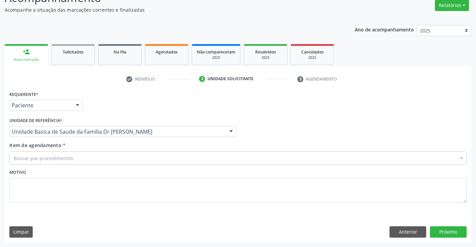
click at [72, 156] on div "Buscar por procedimentos" at bounding box center [237, 157] width 457 height 13
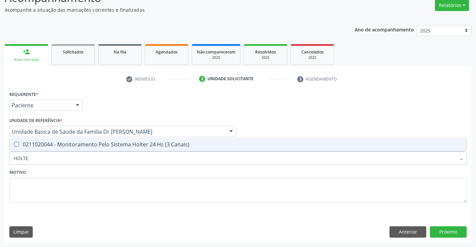
type input "HOLTER"
click at [85, 146] on div "0211020044 - Monitoramento Pelo Sistema Holter 24 Hs (3 Canais)" at bounding box center [238, 143] width 448 height 5
checkbox Canais\) "true"
click at [80, 181] on textarea at bounding box center [237, 190] width 457 height 25
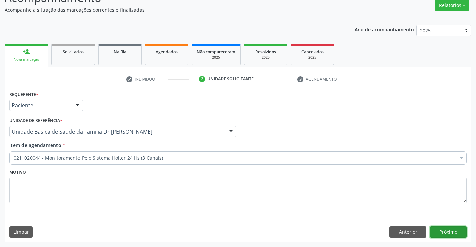
click at [455, 228] on button "Próximo" at bounding box center [447, 231] width 37 height 11
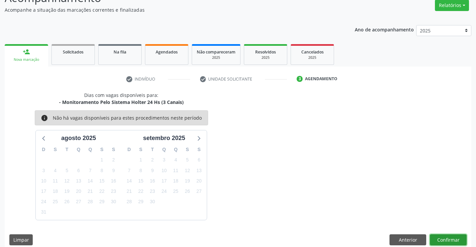
click at [442, 236] on button "Confirmar" at bounding box center [447, 239] width 37 height 11
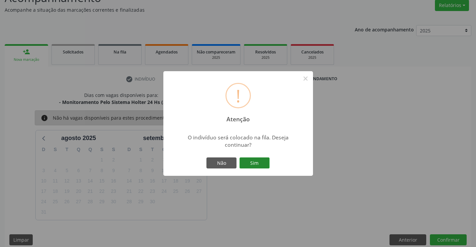
click at [249, 161] on button "Sim" at bounding box center [254, 162] width 30 height 11
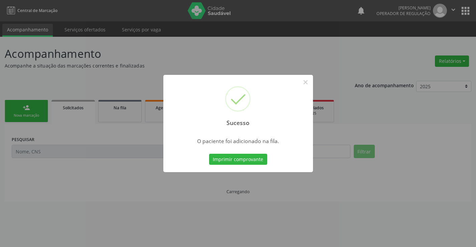
scroll to position [0, 0]
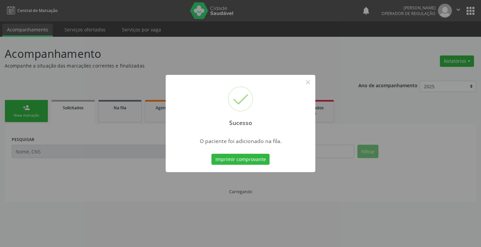
click at [249, 161] on button "Imprimir comprovante" at bounding box center [240, 159] width 58 height 11
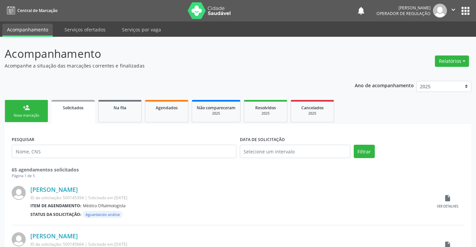
click at [24, 111] on link "person_add Nova marcação" at bounding box center [26, 111] width 43 height 22
drag, startPoint x: 24, startPoint y: 111, endPoint x: 98, endPoint y: 115, distance: 74.2
click at [24, 111] on link "person_add Nova marcação" at bounding box center [26, 111] width 43 height 22
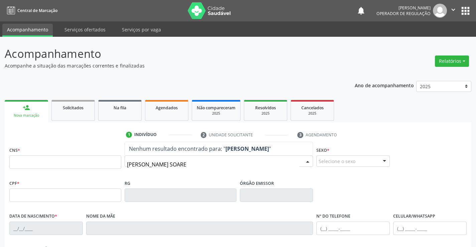
type input "MARIA ALICE DIAS SOARES"
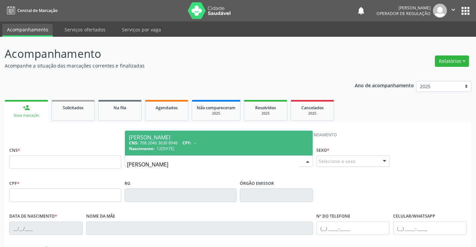
click at [175, 140] on div "CNS: 708 2046 3630 8946 CPF: --" at bounding box center [219, 143] width 180 height 6
type input "708 2046 3630 8946"
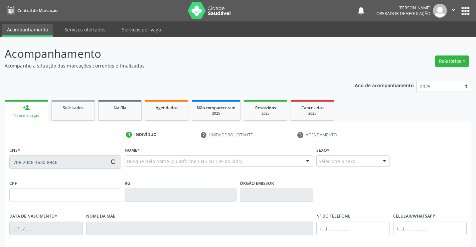
type input "12/12/2022"
type input "(74) 98808-1290"
type input "57"
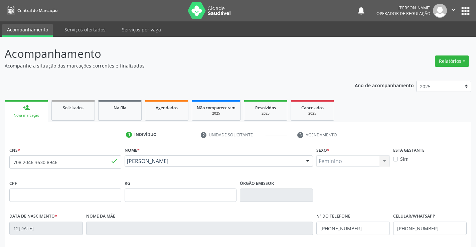
scroll to position [115, 0]
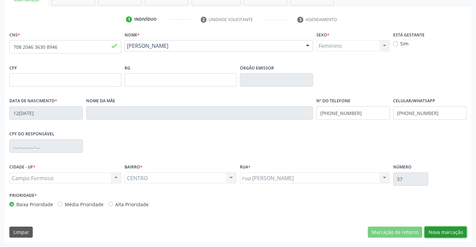
click at [449, 232] on button "Nova marcação" at bounding box center [445, 231] width 42 height 11
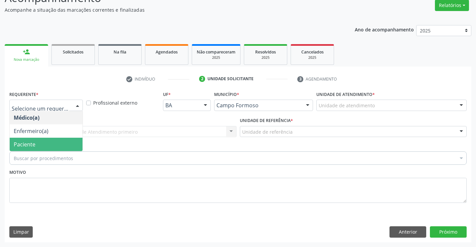
click at [26, 145] on span "Paciente" at bounding box center [25, 143] width 22 height 7
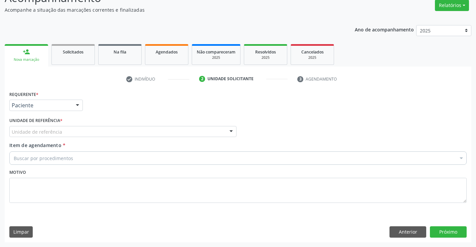
click at [126, 134] on div "Unidade de referência" at bounding box center [122, 131] width 227 height 11
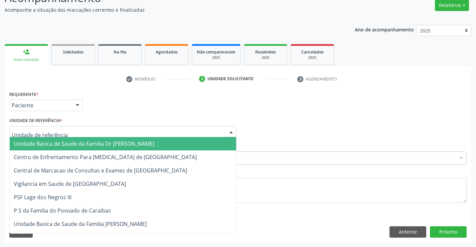
click at [83, 144] on span "Unidade Basica de Saude da Familia Dr [PERSON_NAME]" at bounding box center [84, 143] width 140 height 7
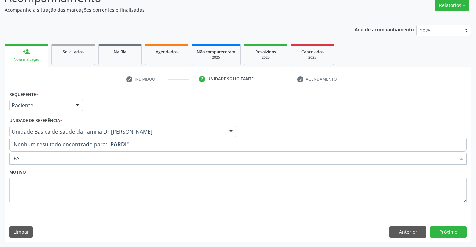
type input "P"
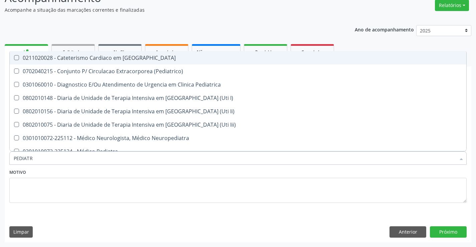
type input "PEDIATRA"
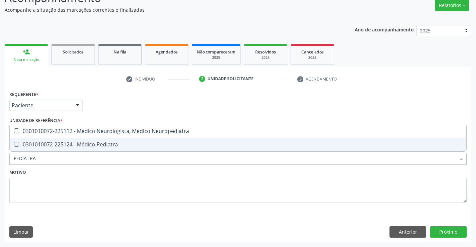
click at [82, 140] on span "0301010072-225124 - Médico Pediatra" at bounding box center [238, 143] width 456 height 13
checkbox Pediatra "true"
drag, startPoint x: 157, startPoint y: 189, endPoint x: 353, endPoint y: 208, distance: 196.4
click at [157, 190] on textarea at bounding box center [237, 190] width 457 height 25
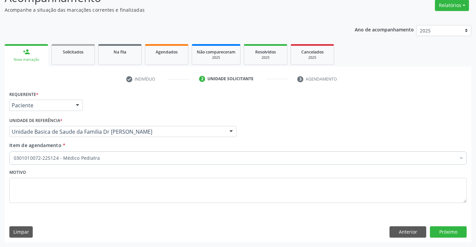
click at [440, 225] on div "Requerente * Paciente Médico(a) Enfermeiro(a) Paciente Nenhum resultado encontr…" at bounding box center [238, 165] width 466 height 153
click at [445, 230] on button "Próximo" at bounding box center [447, 231] width 37 height 11
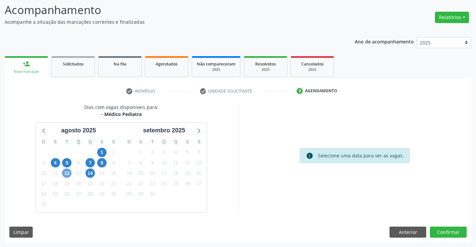
click at [66, 173] on span "12" at bounding box center [66, 172] width 9 height 9
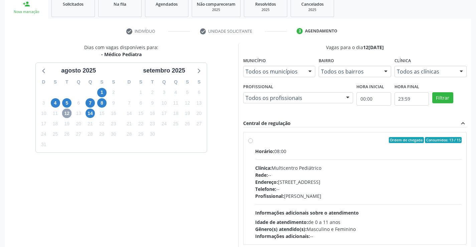
scroll to position [140, 0]
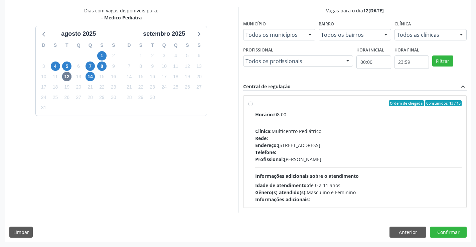
click at [267, 110] on label "Ordem de chegada Consumidos: 13 / 15 Horário: 08:00 Clínica: Multicentro Pediát…" at bounding box center [358, 151] width 207 height 102
click at [253, 106] on input "Ordem de chegada Consumidos: 13 / 15 Horário: 08:00 Clínica: Multicentro Pediát…" at bounding box center [250, 103] width 5 height 6
radio input "true"
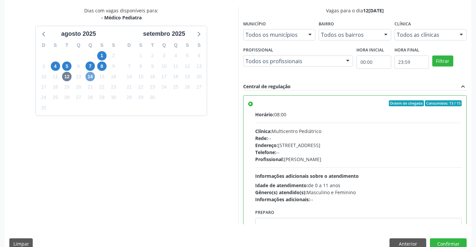
click at [91, 76] on span "14" at bounding box center [89, 76] width 9 height 9
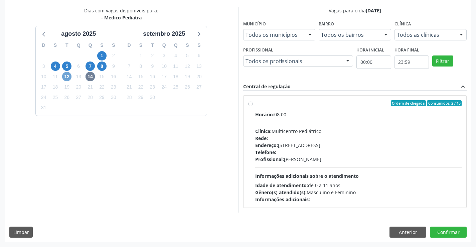
click at [67, 76] on span "12" at bounding box center [66, 76] width 9 height 9
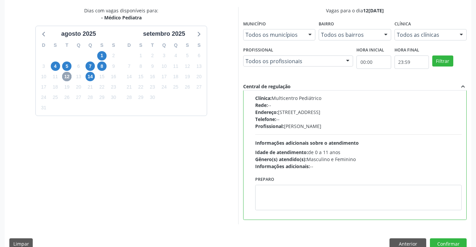
scroll to position [0, 0]
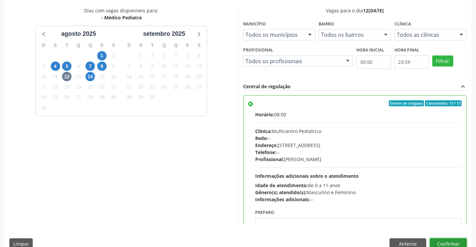
click at [438, 240] on button "Confirmar" at bounding box center [447, 243] width 37 height 11
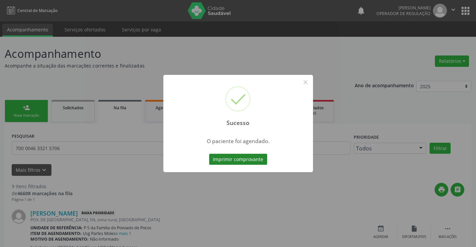
click at [239, 160] on button "Imprimir comprovante" at bounding box center [238, 159] width 58 height 11
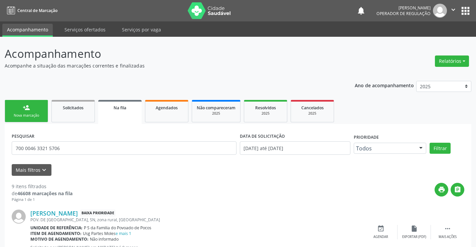
click at [40, 110] on link "person_add Nova marcação" at bounding box center [26, 111] width 43 height 22
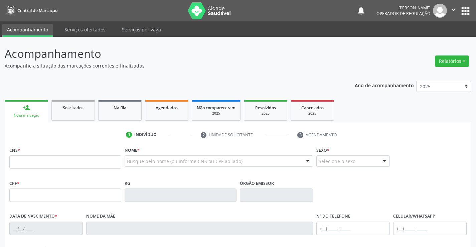
click at [182, 156] on div "Busque pelo nome (ou informe CNS ou CPF ao lado)" at bounding box center [218, 160] width 189 height 11
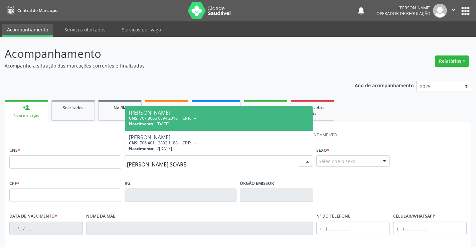
type input "[PERSON_NAME]"
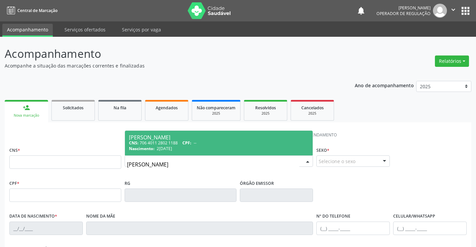
click at [163, 140] on div "CNS: 706 4011 2802 1188 CPF: --" at bounding box center [219, 143] width 180 height 6
type input "706 4011 2802 1188"
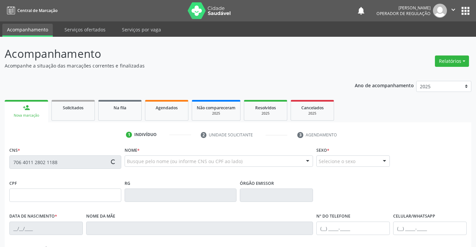
type input "2[DATE]"
type input "S/N"
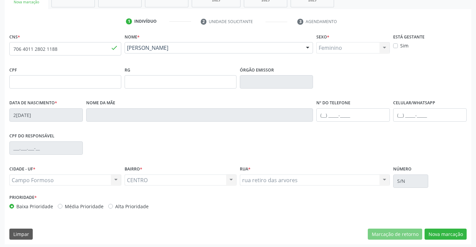
scroll to position [115, 0]
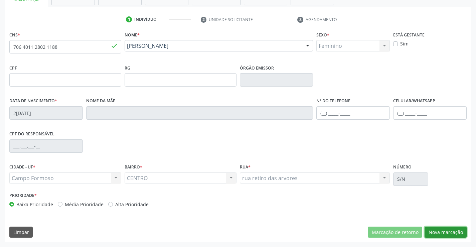
click at [451, 230] on button "Nova marcação" at bounding box center [445, 231] width 42 height 11
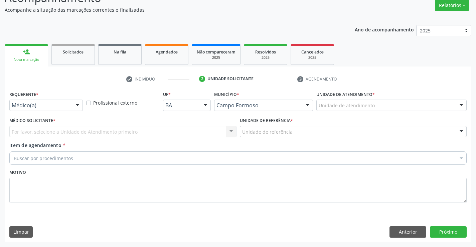
scroll to position [56, 0]
click at [71, 107] on div at bounding box center [45, 104] width 73 height 11
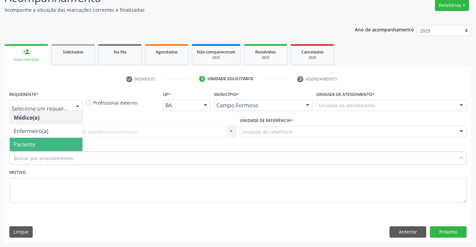
click at [29, 142] on span "Paciente" at bounding box center [25, 143] width 22 height 7
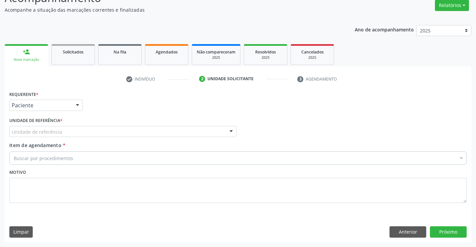
click at [138, 129] on div "Unidade de referência" at bounding box center [122, 131] width 227 height 11
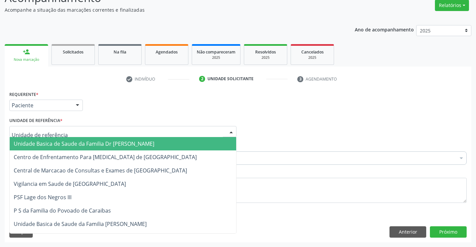
click at [76, 142] on span "Unidade Basica de Saude da Familia Dr [PERSON_NAME]" at bounding box center [84, 143] width 140 height 7
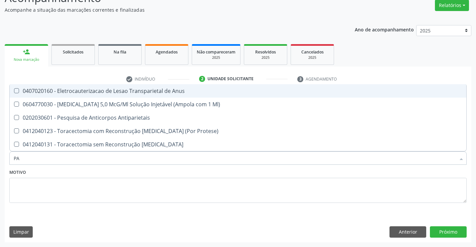
type input "P"
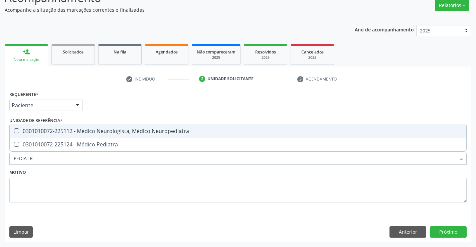
type input "PEDIATRA"
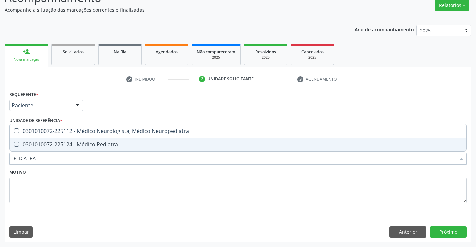
click at [88, 144] on div "0301010072-225124 - Médico Pediatra" at bounding box center [238, 143] width 448 height 5
checkbox Pediatra "true"
click at [101, 189] on textarea at bounding box center [237, 190] width 457 height 25
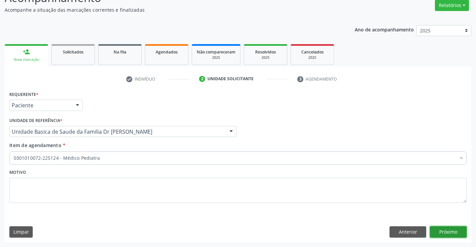
click at [440, 235] on button "Próximo" at bounding box center [447, 231] width 37 height 11
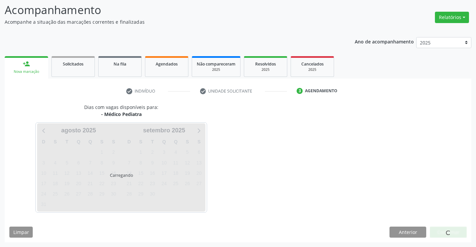
scroll to position [44, 0]
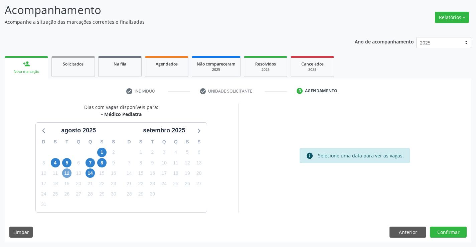
click at [65, 172] on span "12" at bounding box center [66, 172] width 9 height 9
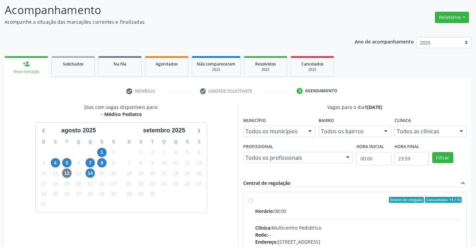
click at [279, 199] on div "Ordem de chegada Consumidos: 14 / 15" at bounding box center [358, 200] width 207 height 6
click at [253, 199] on input "Ordem de chegada Consumidos: 14 / 15 Horário: 08:00 Clínica: Multicentro Pediát…" at bounding box center [250, 200] width 5 height 6
radio input "true"
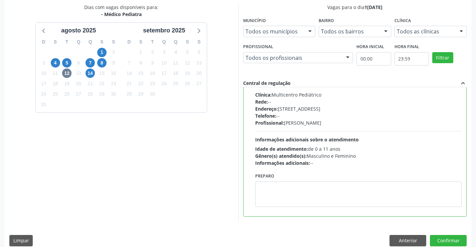
scroll to position [152, 0]
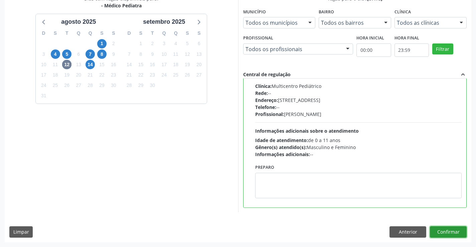
click at [447, 233] on button "Confirmar" at bounding box center [447, 231] width 37 height 11
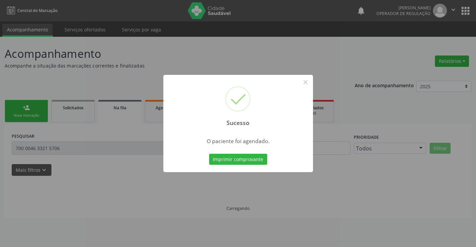
scroll to position [0, 0]
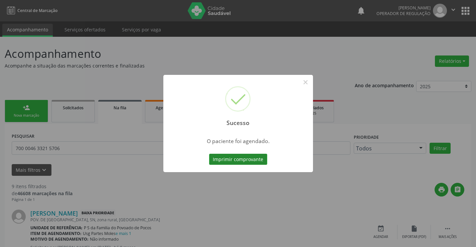
click at [247, 160] on button "Imprimir comprovante" at bounding box center [238, 159] width 58 height 11
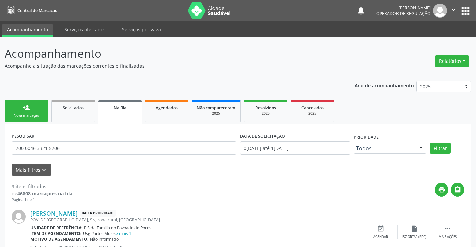
click at [31, 116] on div "Nova marcação" at bounding box center [26, 115] width 33 height 5
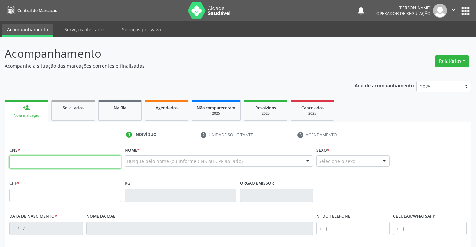
click at [46, 159] on input "text" at bounding box center [65, 161] width 112 height 13
type input "705 8024 9291 4230"
type input "0227056353"
type input "0[DATE]"
type input "[PHONE_NUMBER]"
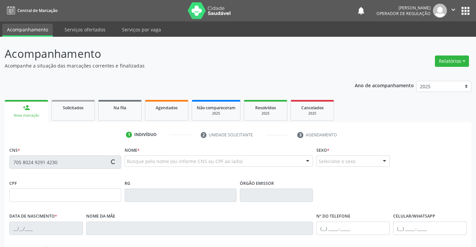
type input "328.628.225-15"
type input "S/N"
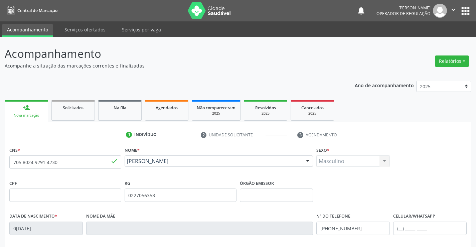
scroll to position [115, 0]
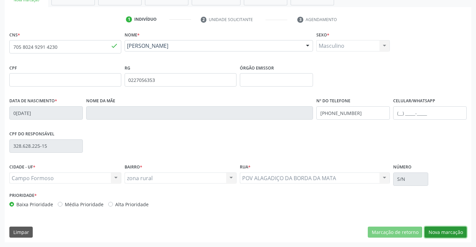
click at [446, 233] on button "Nova marcação" at bounding box center [445, 231] width 42 height 11
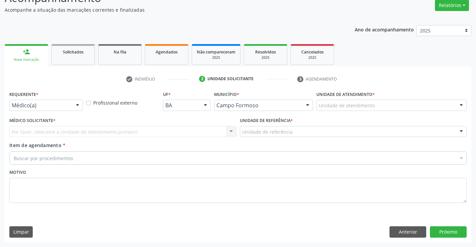
scroll to position [56, 0]
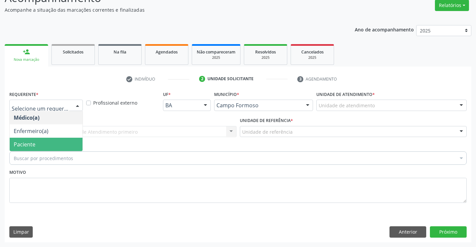
click at [30, 147] on span "Paciente" at bounding box center [25, 143] width 22 height 7
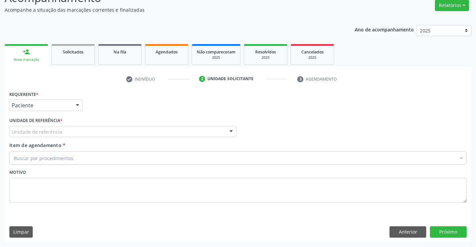
drag, startPoint x: 130, startPoint y: 138, endPoint x: 132, endPoint y: 135, distance: 3.4
click at [130, 138] on div "Unidade de referência * Unidade de referência Unidade Basica de Saude da Famili…" at bounding box center [123, 128] width 230 height 26
click at [132, 134] on div "Unidade de referência" at bounding box center [122, 131] width 227 height 11
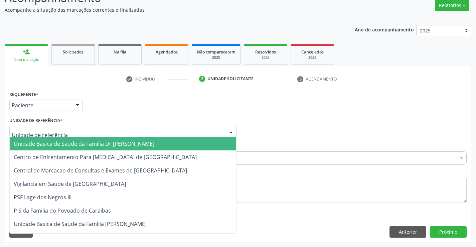
click at [66, 144] on span "Unidade Basica de Saude da Familia Dr [PERSON_NAME]" at bounding box center [84, 143] width 140 height 7
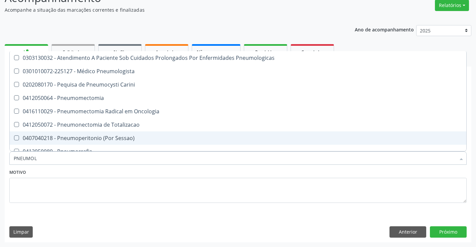
type input "PNEUMOLO"
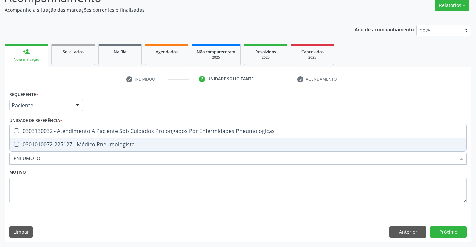
click at [91, 145] on div "0301010072-225127 - Médico Pneumologista" at bounding box center [238, 143] width 448 height 5
checkbox Pneumologista "true"
click at [104, 190] on textarea at bounding box center [237, 190] width 457 height 25
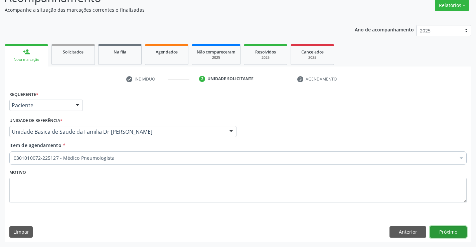
click at [454, 231] on button "Próximo" at bounding box center [447, 231] width 37 height 11
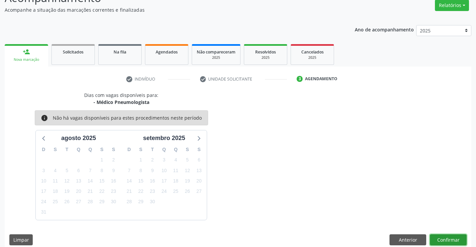
click at [446, 238] on button "Confirmar" at bounding box center [447, 239] width 37 height 11
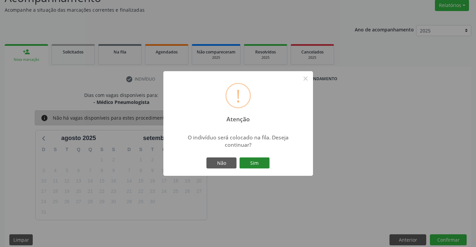
click at [254, 161] on button "Sim" at bounding box center [254, 162] width 30 height 11
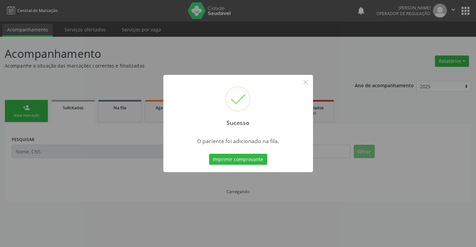
scroll to position [0, 0]
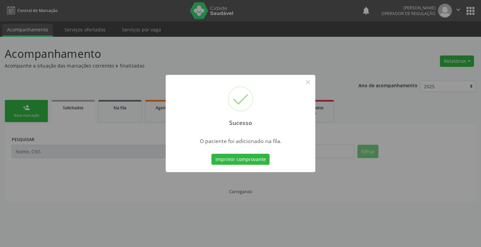
click at [254, 161] on button "Imprimir comprovante" at bounding box center [240, 159] width 58 height 11
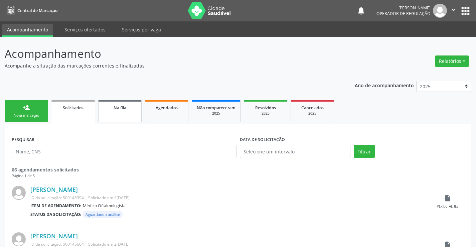
click at [121, 113] on link "Na fila" at bounding box center [119, 111] width 43 height 22
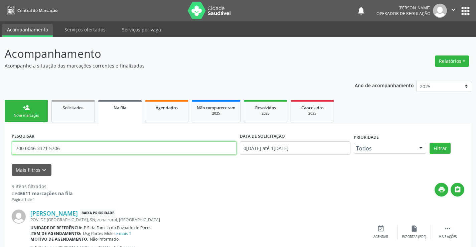
click at [65, 148] on input "700 0046 3321 5706" at bounding box center [124, 147] width 225 height 13
type input "7"
type input "706608555072210"
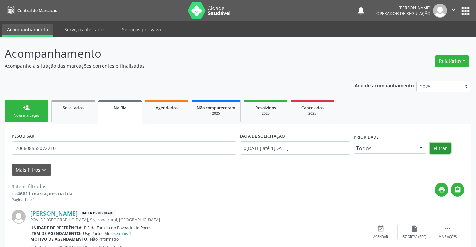
click at [443, 146] on button "Filtrar" at bounding box center [439, 147] width 21 height 11
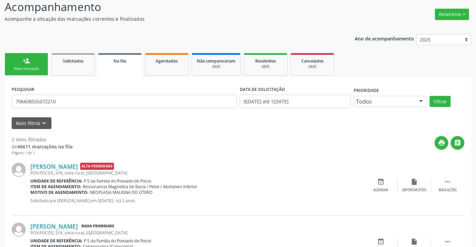
scroll to position [86, 0]
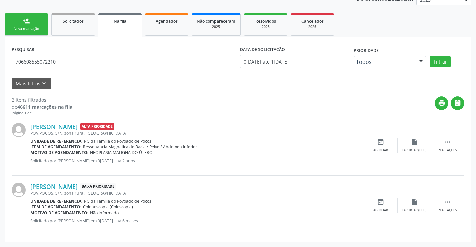
click at [20, 22] on link "person_add Nova marcação" at bounding box center [26, 24] width 43 height 22
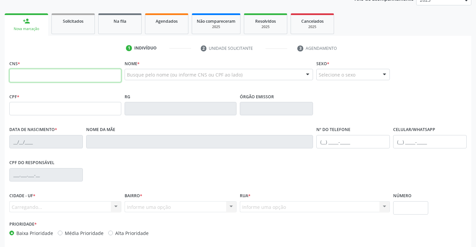
click at [59, 75] on input "text" at bounding box center [65, 75] width 112 height 13
type input "702 4000 4486 2625"
type input "0635410761"
type input "[DATE]"
type input "[PHONE_NUMBER]"
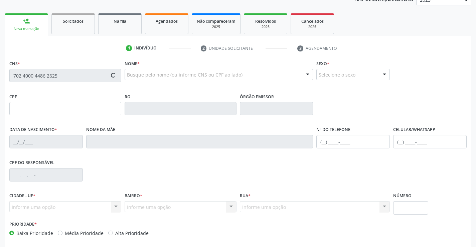
type input "[PHONE_NUMBER]"
type input "999.998.545-91"
type input "sn"
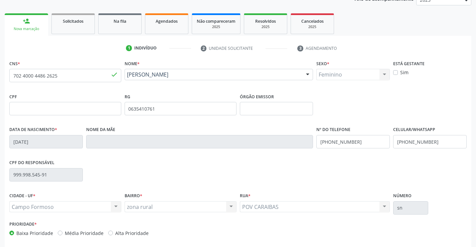
scroll to position [115, 0]
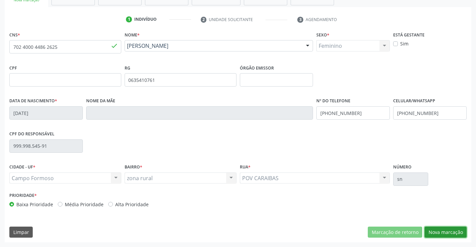
click at [454, 228] on button "Nova marcação" at bounding box center [445, 231] width 42 height 11
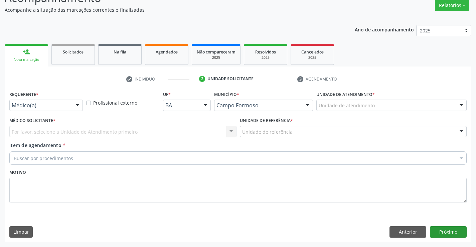
scroll to position [56, 0]
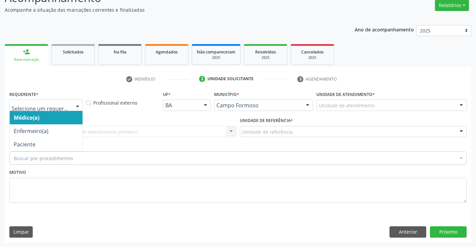
click at [74, 105] on div at bounding box center [77, 105] width 10 height 11
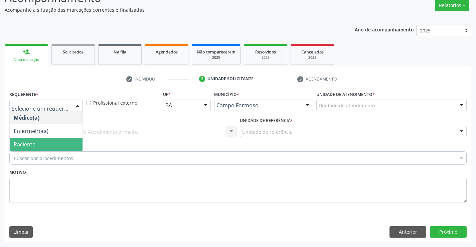
click at [39, 139] on span "Paciente" at bounding box center [46, 143] width 73 height 13
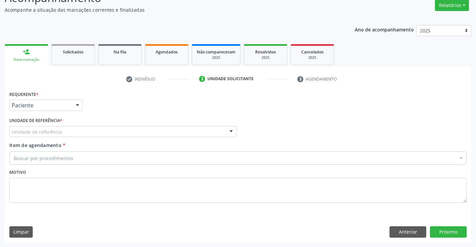
click at [89, 129] on div "Unidade de referência" at bounding box center [122, 131] width 227 height 11
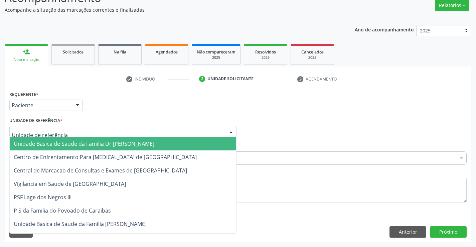
click at [71, 145] on span "Unidade Basica de Saude da Familia Dr [PERSON_NAME]" at bounding box center [84, 143] width 140 height 7
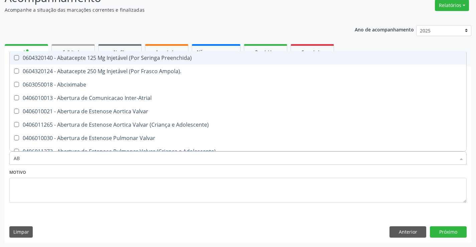
type input "ABD"
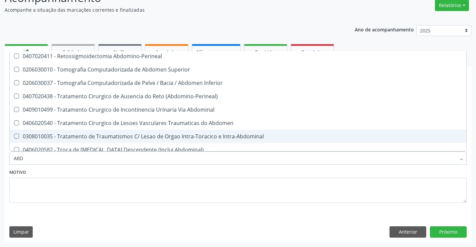
scroll to position [448, 0]
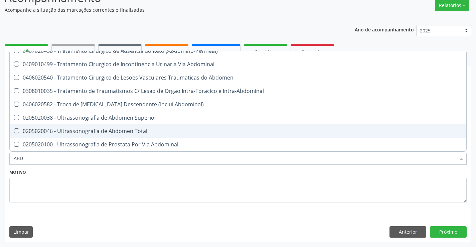
click at [108, 131] on div "0205020046 - Ultrassonografia de Abdomen Total" at bounding box center [238, 130] width 448 height 5
checkbox Total "true"
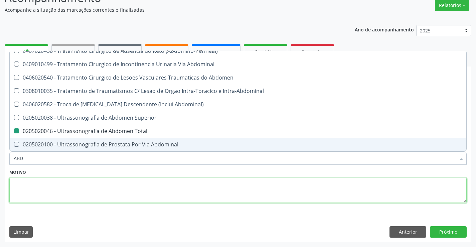
click at [178, 194] on textarea at bounding box center [237, 190] width 457 height 25
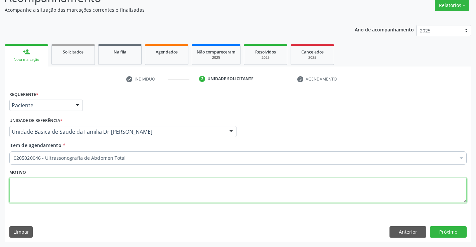
scroll to position [0, 0]
click at [442, 229] on button "Próximo" at bounding box center [447, 231] width 37 height 11
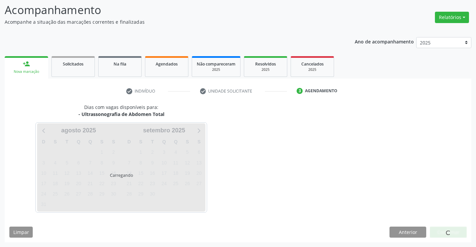
scroll to position [44, 0]
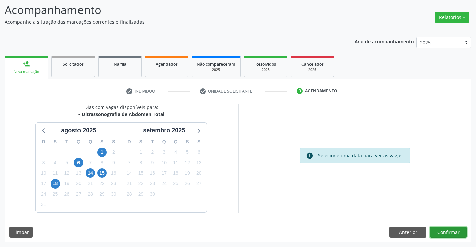
click at [454, 233] on button "Confirmar" at bounding box center [447, 231] width 37 height 11
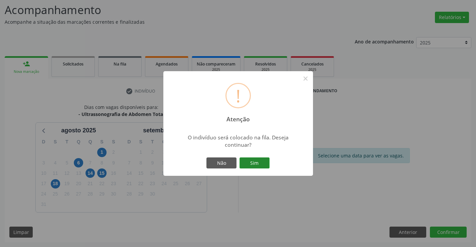
click at [264, 165] on button "Sim" at bounding box center [254, 162] width 30 height 11
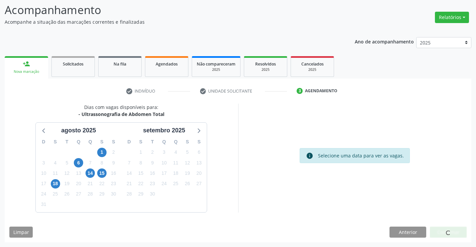
scroll to position [0, 0]
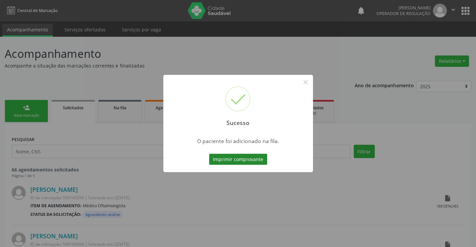
click at [232, 162] on button "Imprimir comprovante" at bounding box center [238, 159] width 58 height 11
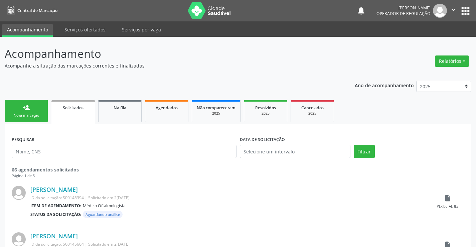
click at [454, 9] on icon "" at bounding box center [452, 9] width 7 height 7
click at [426, 39] on link "Sair" at bounding box center [436, 40] width 46 height 9
